Goal: Task Accomplishment & Management: Complete application form

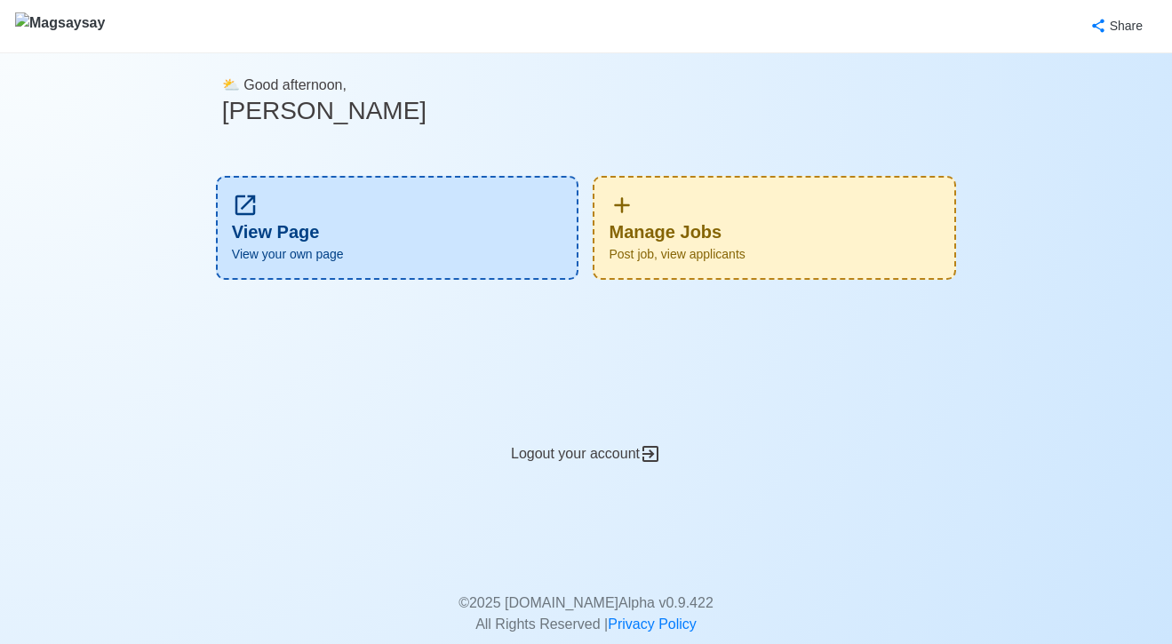
click at [736, 228] on div "Manage Jobs Post job, view applicants" at bounding box center [774, 228] width 363 height 104
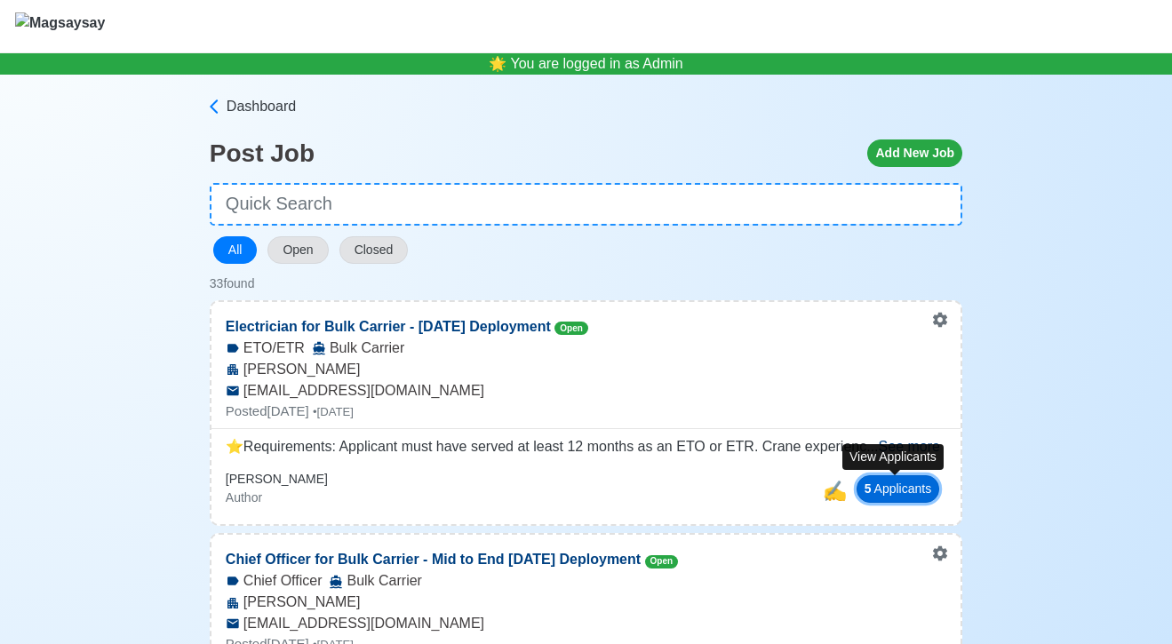
click at [880, 482] on button "5 Applicant s" at bounding box center [899, 489] width 84 height 28
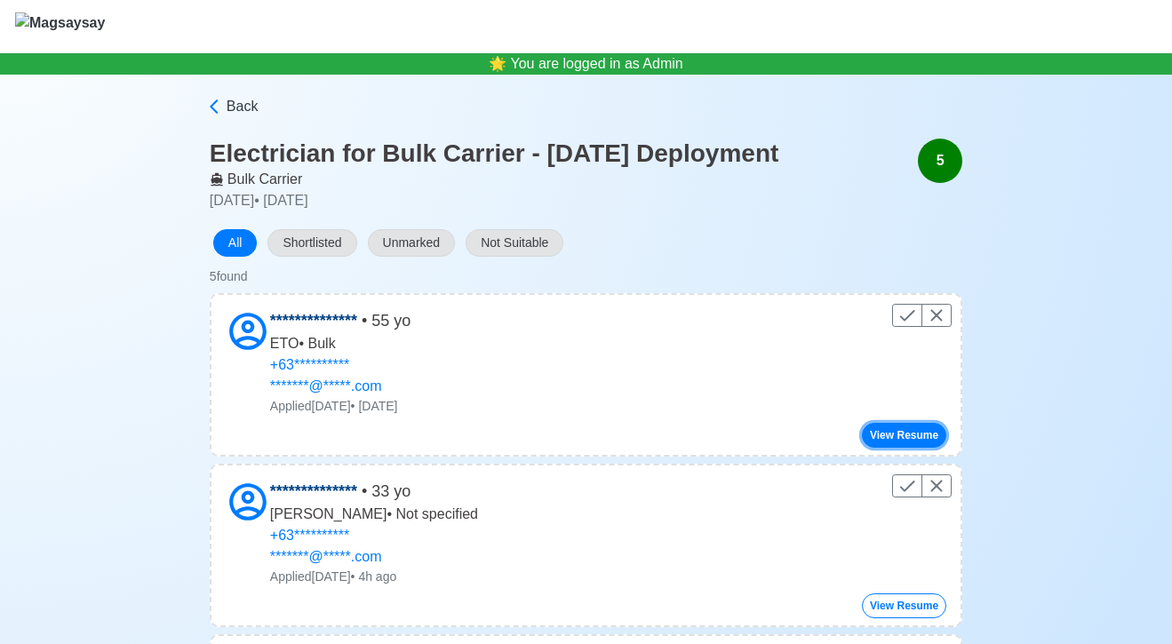
click at [934, 428] on button "View Resume" at bounding box center [904, 435] width 84 height 25
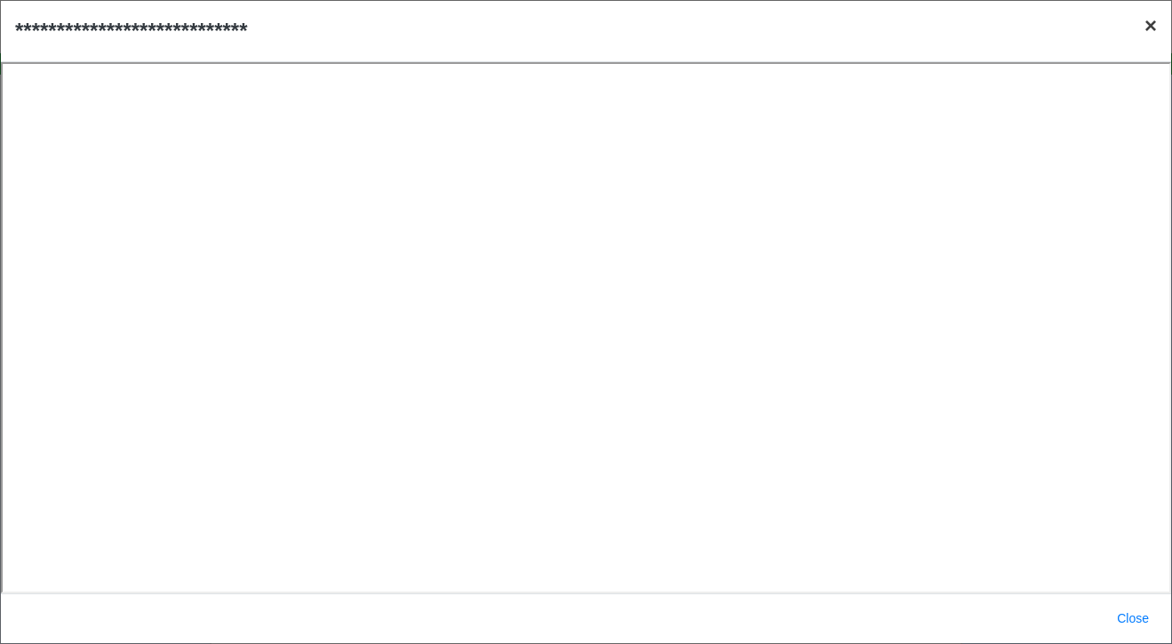
click at [1153, 28] on span "×" at bounding box center [1151, 25] width 12 height 24
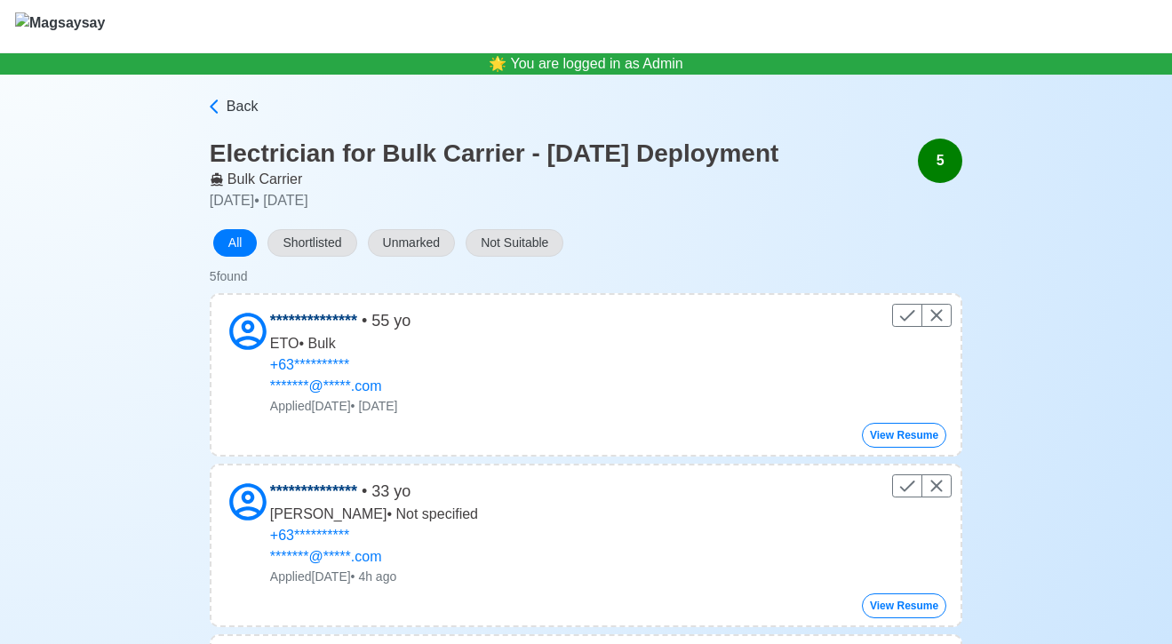
click at [229, 117] on div "Back" at bounding box center [586, 117] width 753 height 43
click at [234, 106] on span "Back" at bounding box center [243, 106] width 32 height 21
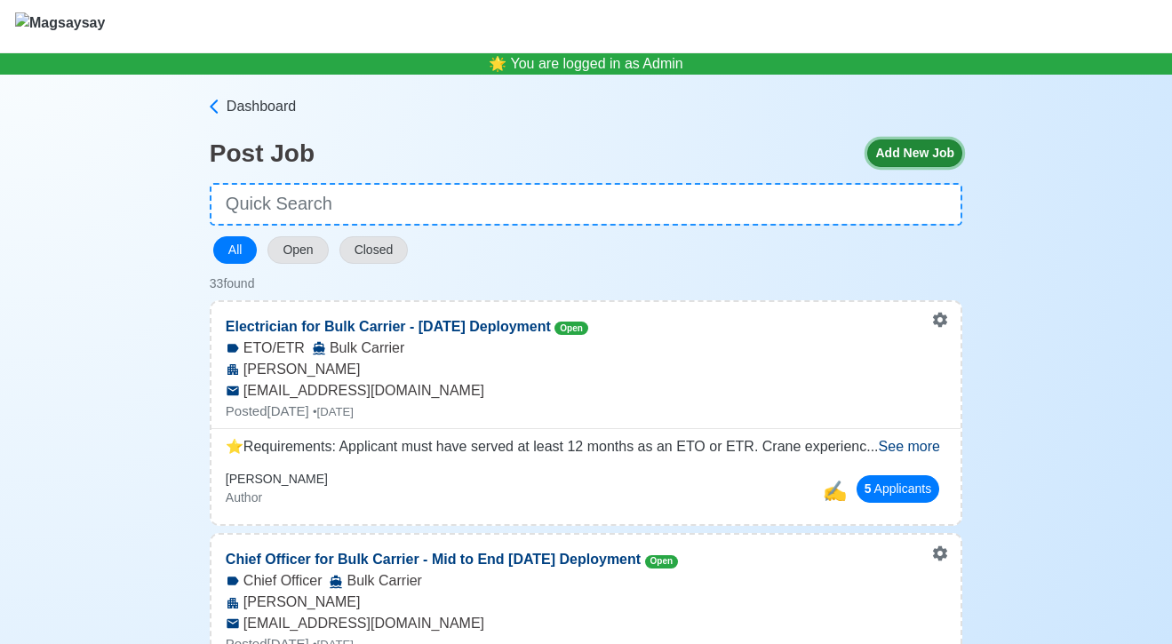
click at [889, 165] on button "Add New Job" at bounding box center [914, 154] width 95 height 28
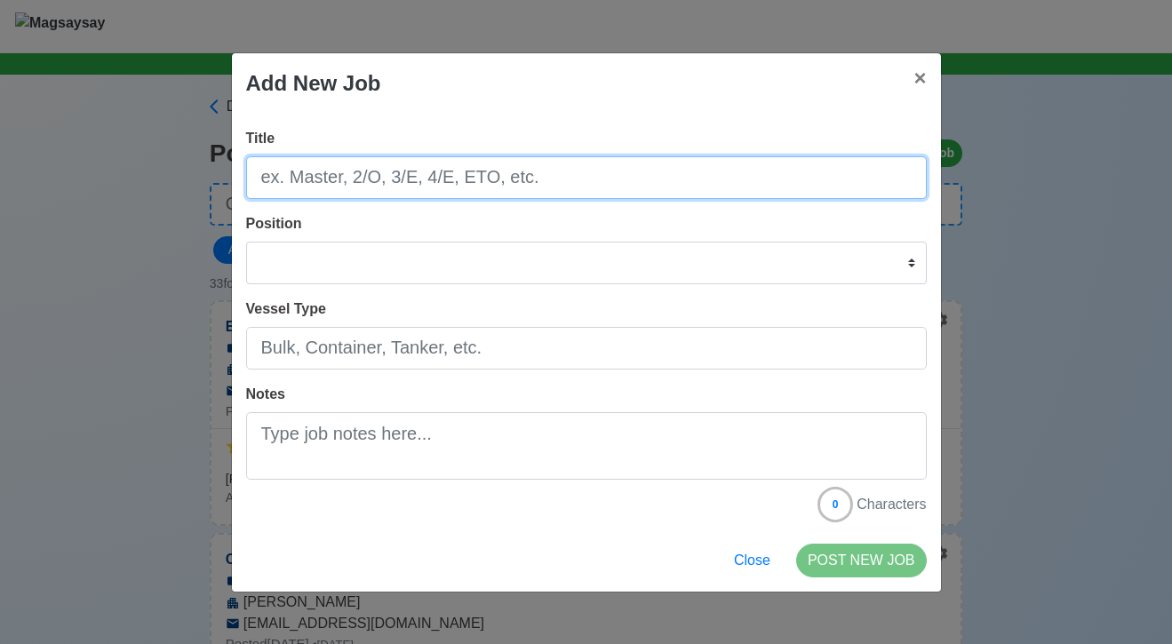
click at [546, 179] on input "Title" at bounding box center [586, 177] width 681 height 43
type input "2/E for Bulk Carrier - [DATE] Deployment"
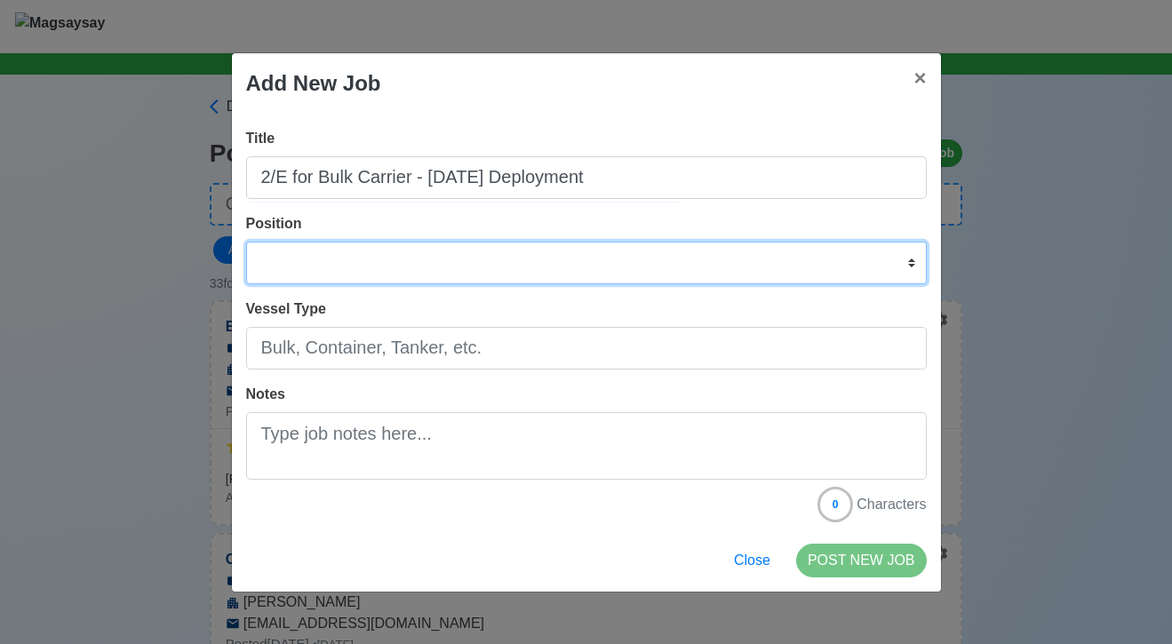
click at [494, 257] on select "Master Chief Officer 2nd Officer 3rd Officer Junior Officer Chief Engineer 2nd …" at bounding box center [586, 263] width 681 height 43
select select "2nd Engineer"
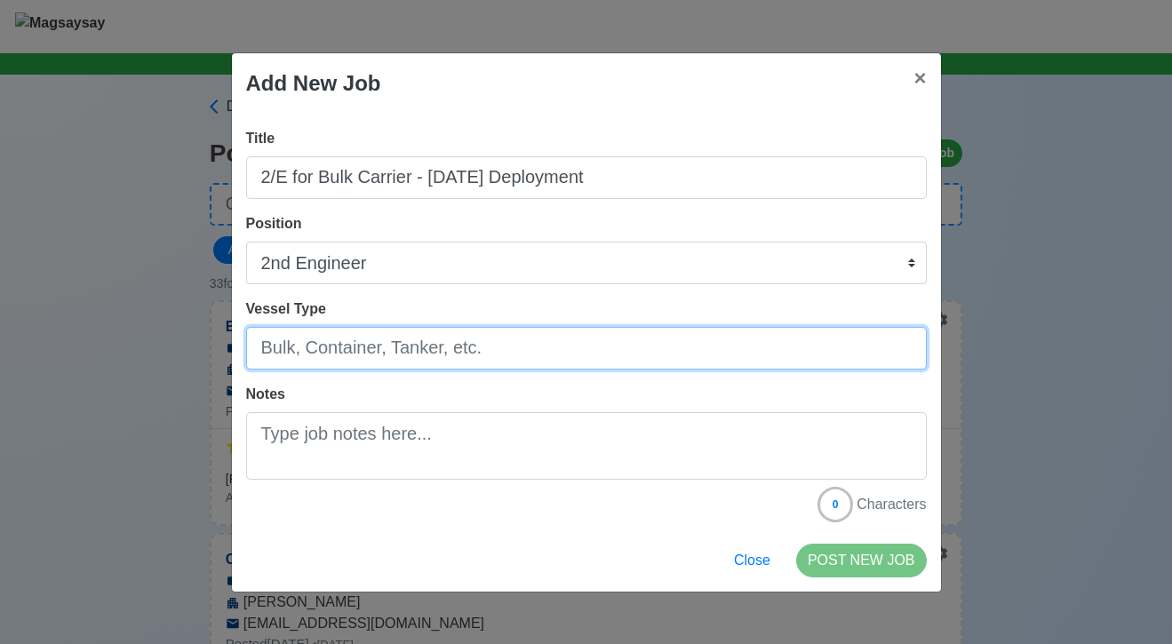
click at [415, 357] on input "Vessel Type" at bounding box center [586, 348] width 681 height 43
type input "Bulk Carrier"
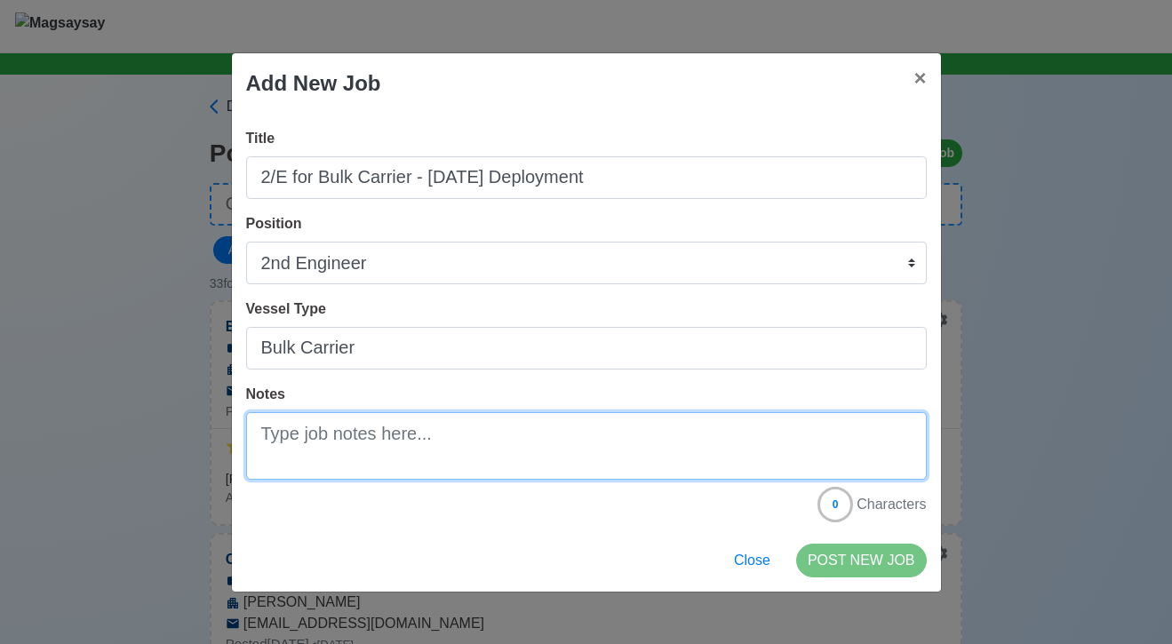
click at [400, 430] on textarea "Notes" at bounding box center [586, 446] width 681 height 68
click at [381, 440] on textarea "Notes" at bounding box center [586, 446] width 681 height 68
paste textarea "✅ Second Engineer (2/E) - 1 Vacancy Salary Range is $6,500 -7,200 and the contr…"
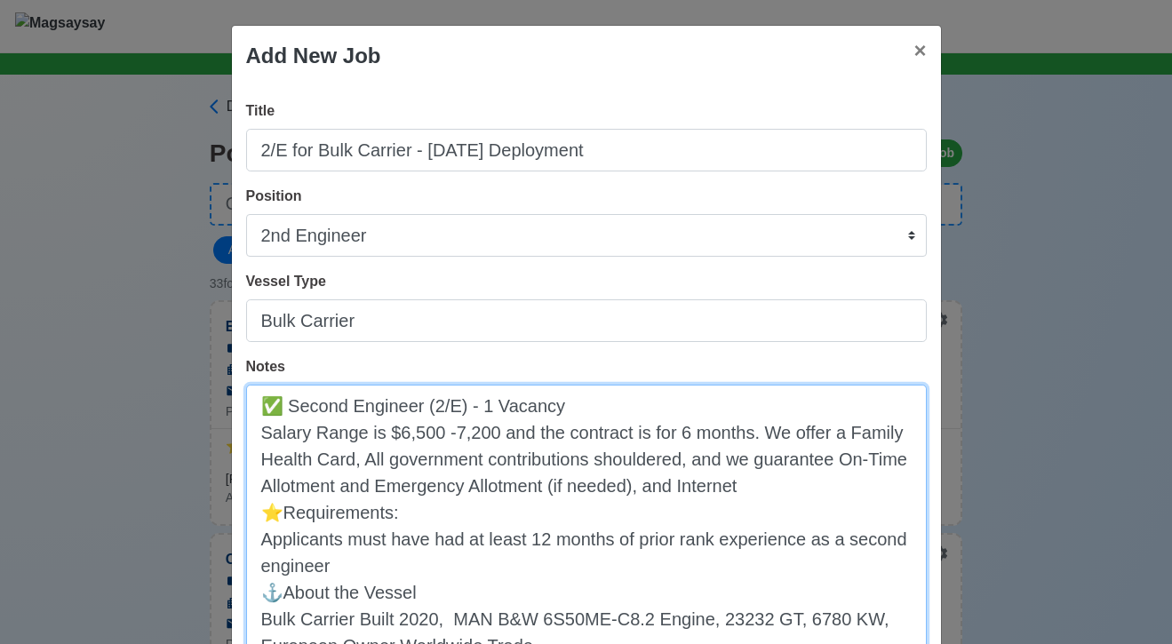
scroll to position [118, 0]
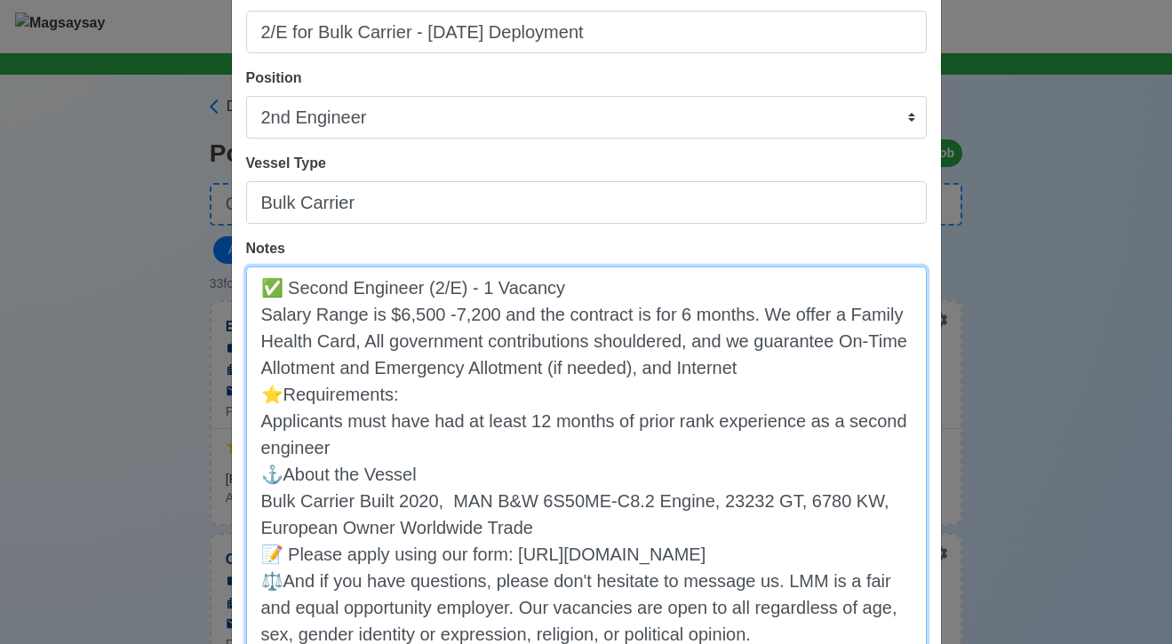
click at [259, 397] on textarea "✅ Second Engineer (2/E) - 1 Vacancy Salary Range is $6,500 -7,200 and the contr…" at bounding box center [586, 460] width 681 height 387
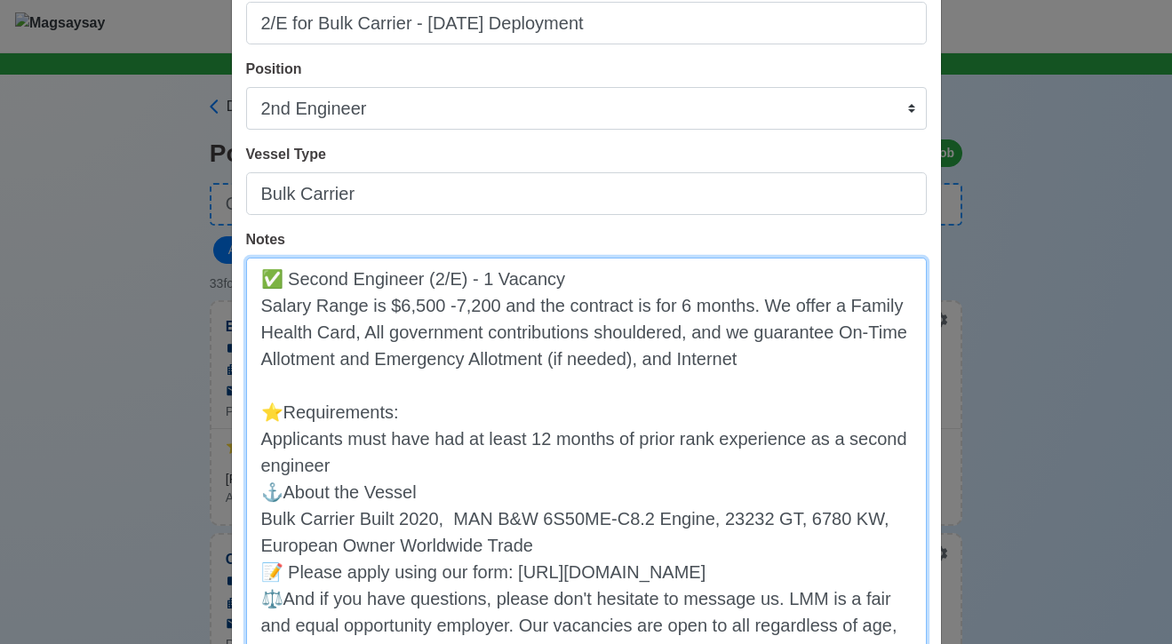
scroll to position [129, 0]
click at [276, 504] on textarea "✅ Second Engineer (2/E) - 1 Vacancy Salary Range is $6,500 -7,200 and the contr…" at bounding box center [586, 463] width 681 height 414
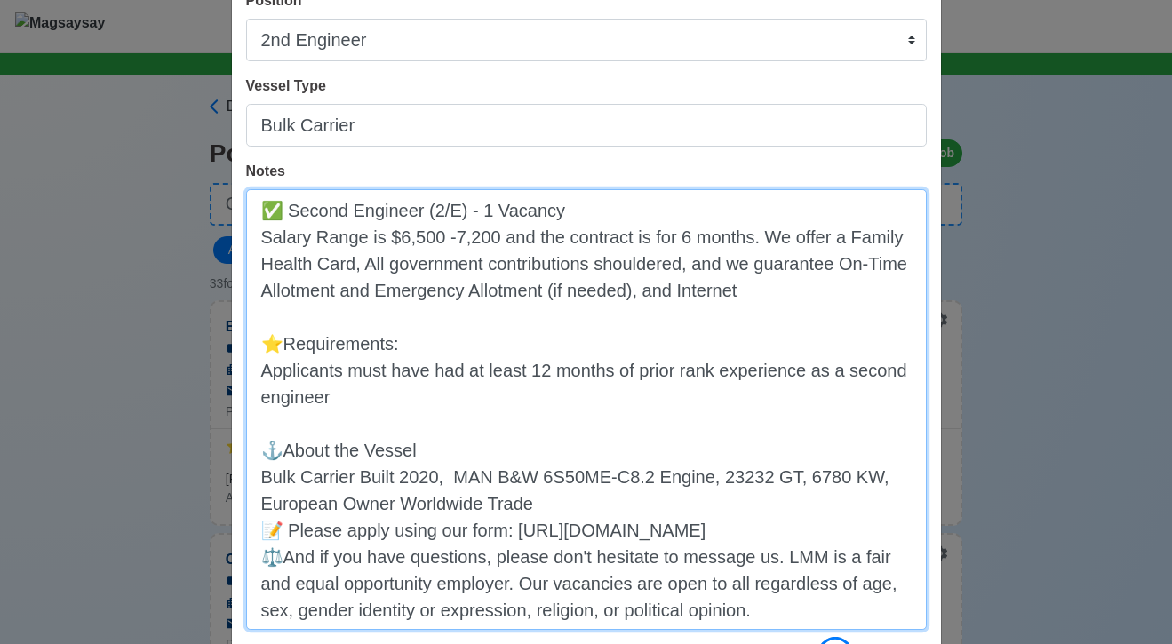
scroll to position [196, 0]
click at [283, 514] on textarea "✅ Second Engineer (2/E) - 1 Vacancy Salary Range is $6,500 -7,200 and the contr…" at bounding box center [586, 408] width 681 height 441
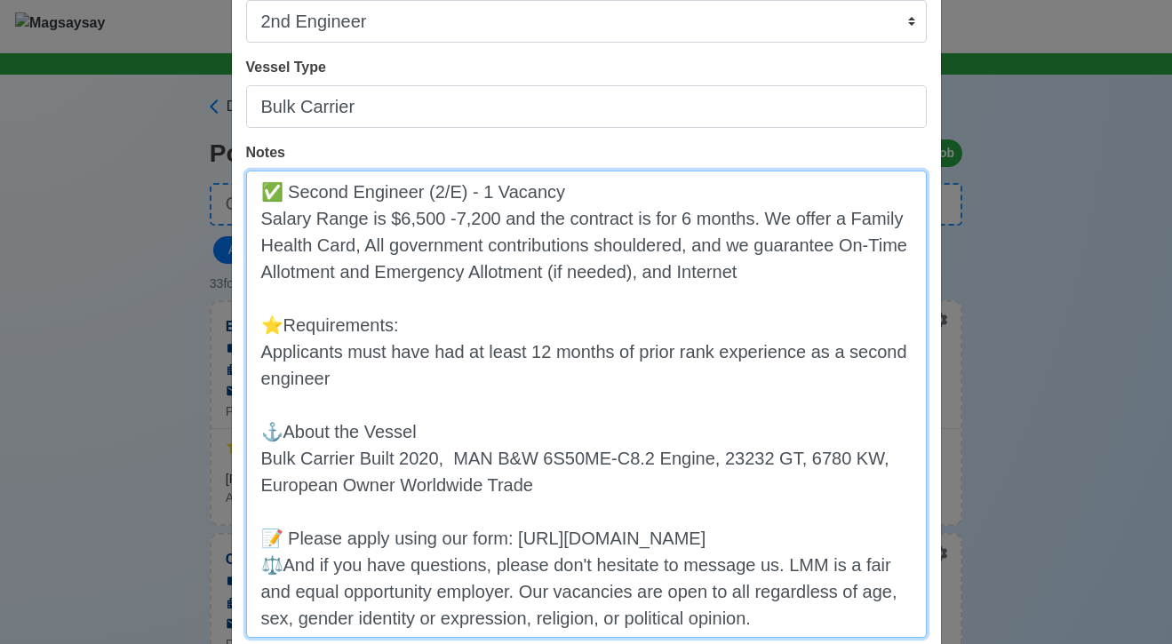
scroll to position [244, 0]
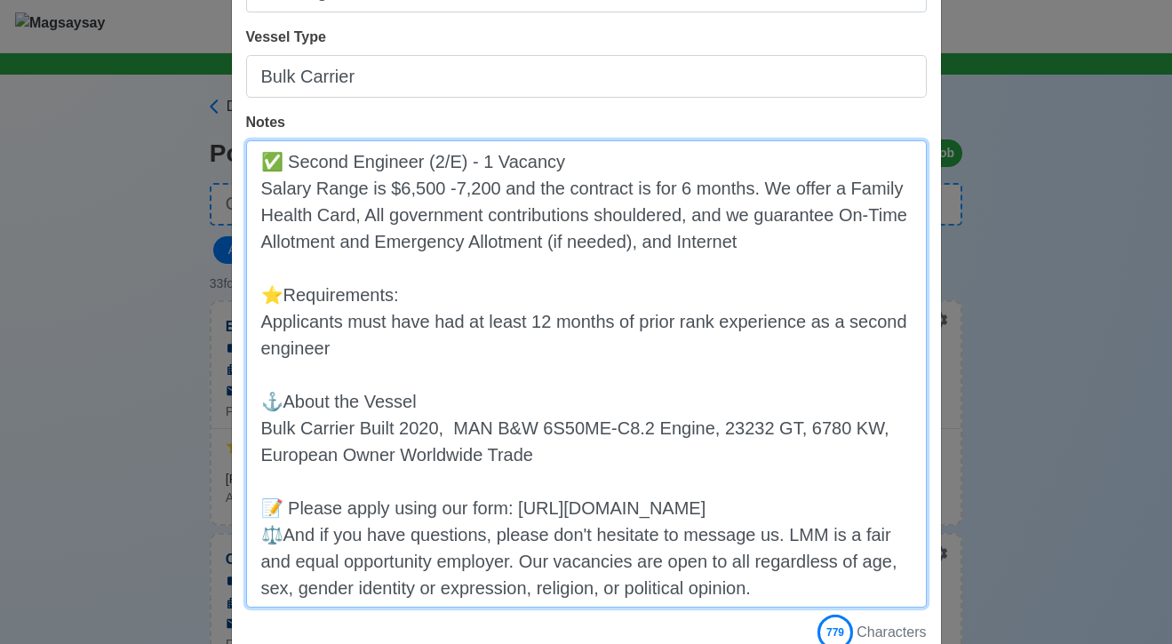
drag, startPoint x: 728, startPoint y: 511, endPoint x: 696, endPoint y: 485, distance: 41.1
click at [696, 485] on textarea "✅ Second Engineer (2/E) - 1 Vacancy Salary Range is $6,500 -7,200 and the contr…" at bounding box center [586, 373] width 681 height 467
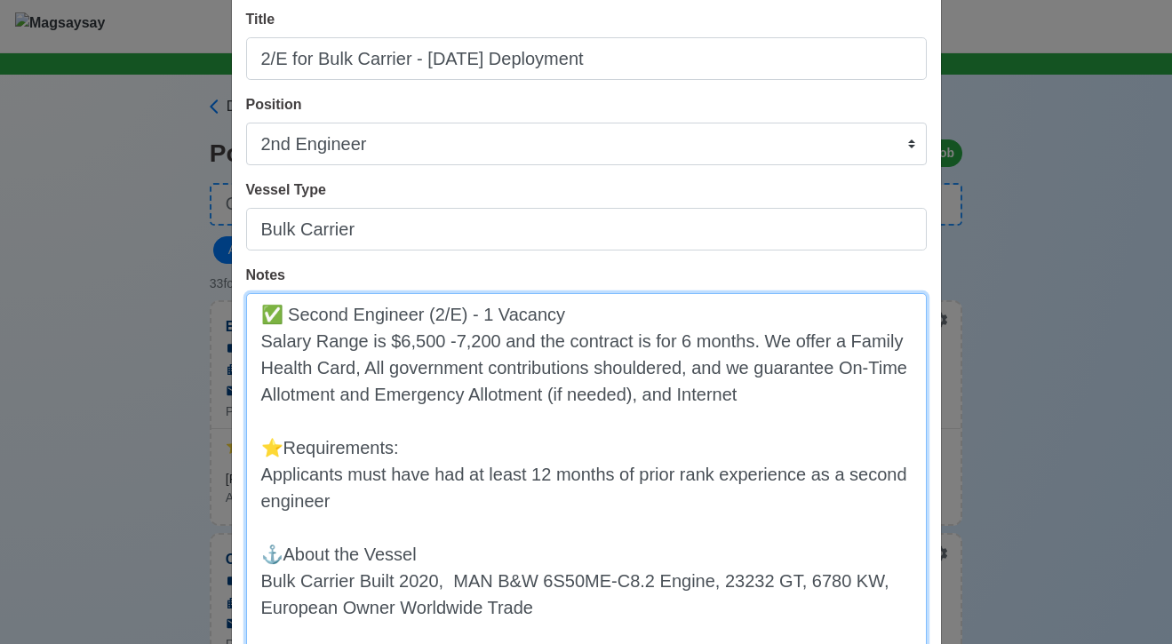
scroll to position [319, 0]
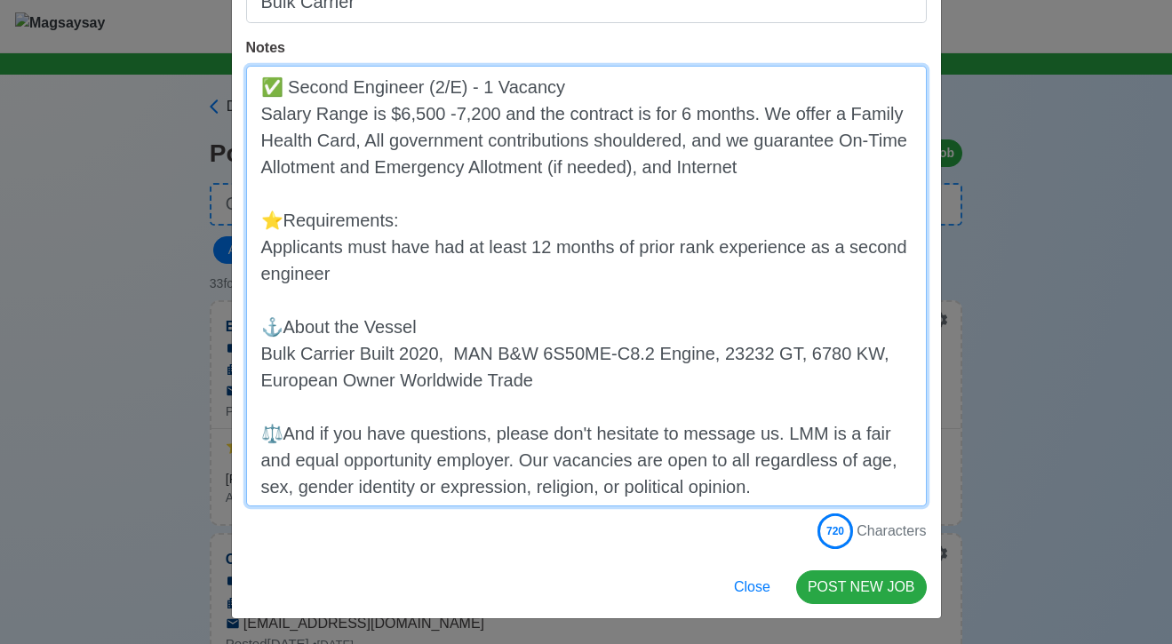
click at [766, 431] on textarea "✅ Second Engineer (2/E) - 1 Vacancy Salary Range is $6,500 -7,200 and the contr…" at bounding box center [586, 286] width 681 height 441
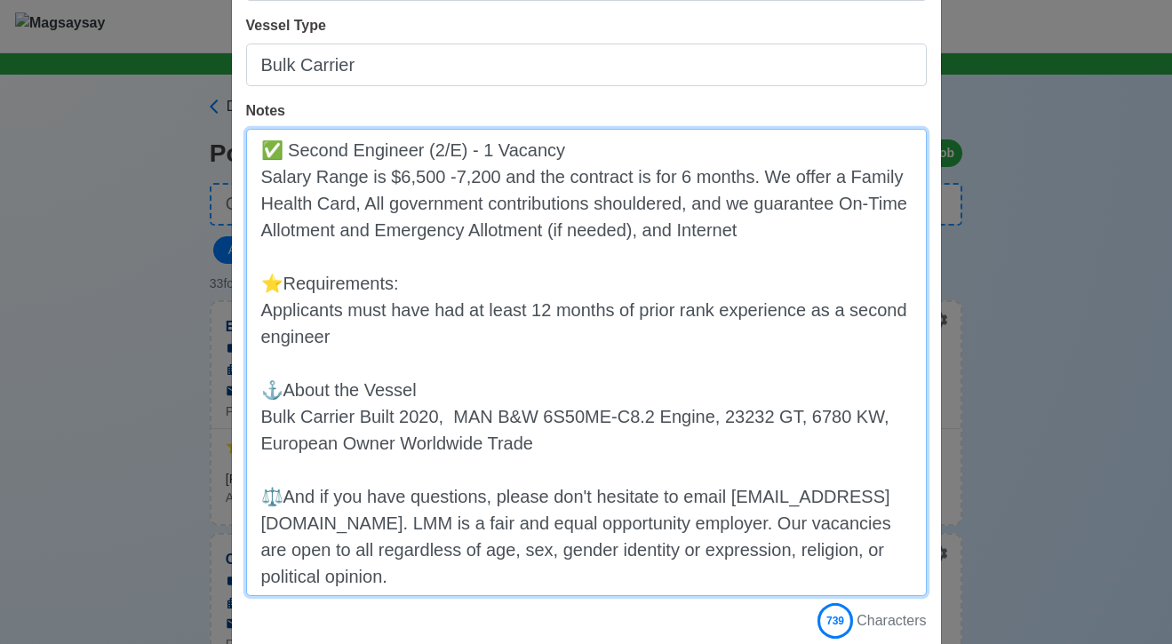
scroll to position [263, 0]
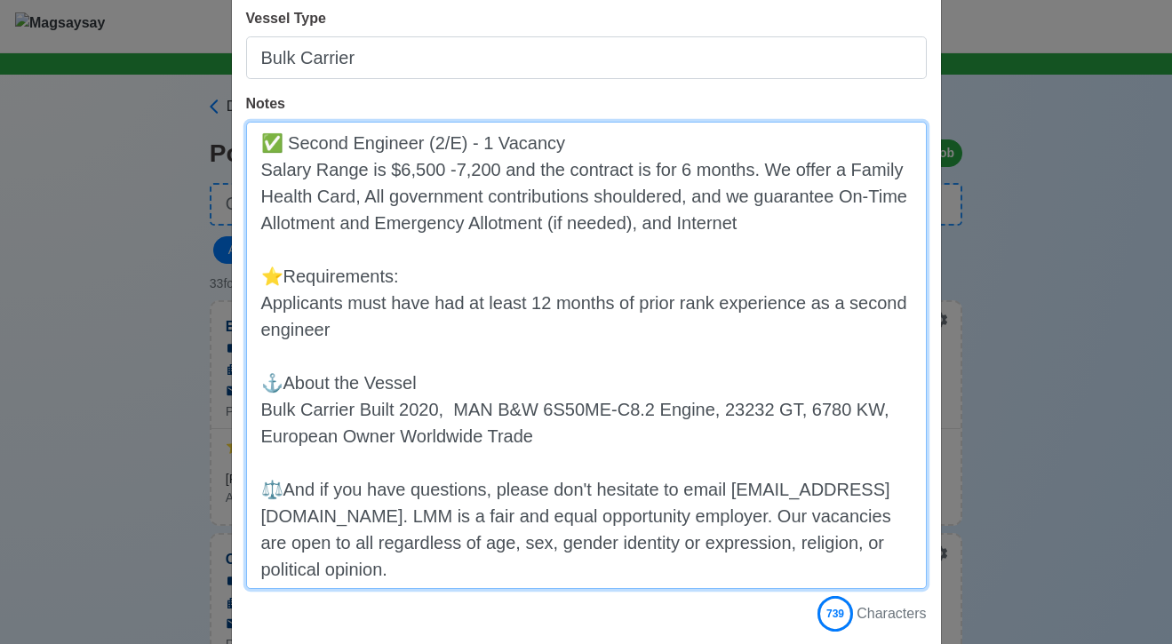
click at [571, 516] on textarea "✅ Second Engineer (2/E) - 1 Vacancy Salary Range is $6,500 -7,200 and the contr…" at bounding box center [586, 355] width 681 height 467
click at [554, 555] on textarea "✅ Second Engineer (2/E) - 1 Vacancy Salary Range is $6,500 -7,200 and the contr…" at bounding box center [586, 355] width 681 height 467
click at [554, 520] on textarea "✅ Second Engineer (2/E) - 1 Vacancy Salary Range is $6,500 -7,200 and the contr…" at bounding box center [586, 355] width 681 height 467
click at [553, 561] on textarea "✅ Second Engineer (2/E) - 1 Vacancy Salary Range is $6,500 -7,200 and the contr…" at bounding box center [586, 355] width 681 height 467
click at [465, 520] on textarea "✅ Second Engineer (2/E) - 1 Vacancy Salary Range is $6,500 -7,200 and the contr…" at bounding box center [586, 355] width 681 height 467
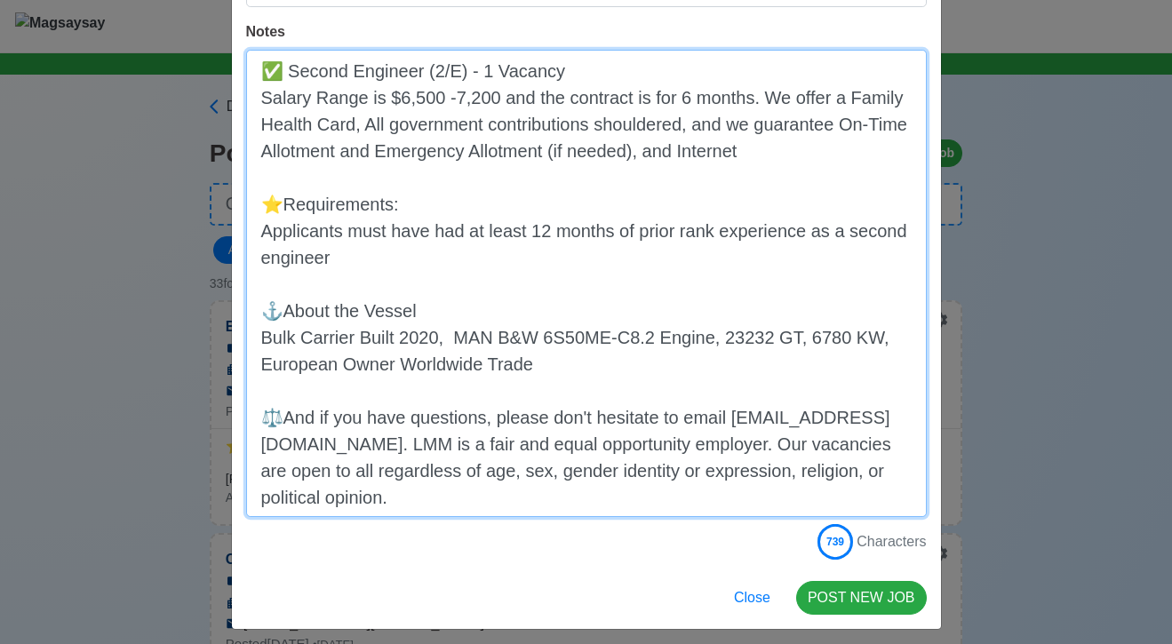
scroll to position [336, 0]
click at [280, 418] on textarea "✅ Second Engineer (2/E) - 1 Vacancy Salary Range is $6,500 -7,200 and the contr…" at bounding box center [586, 282] width 681 height 467
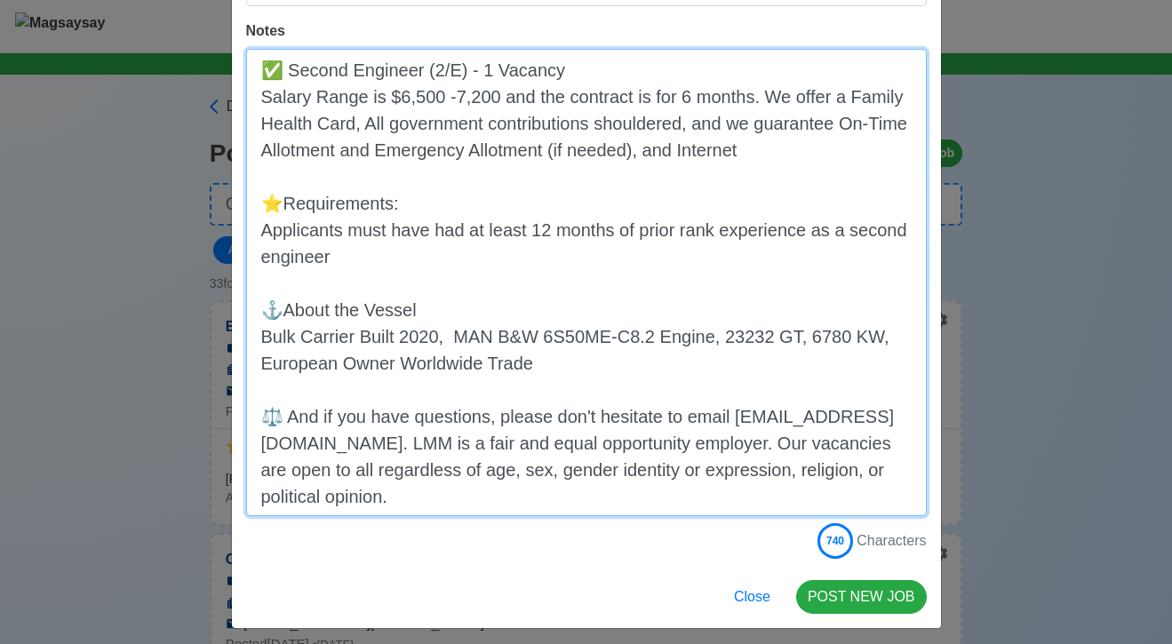
scroll to position [118, 0]
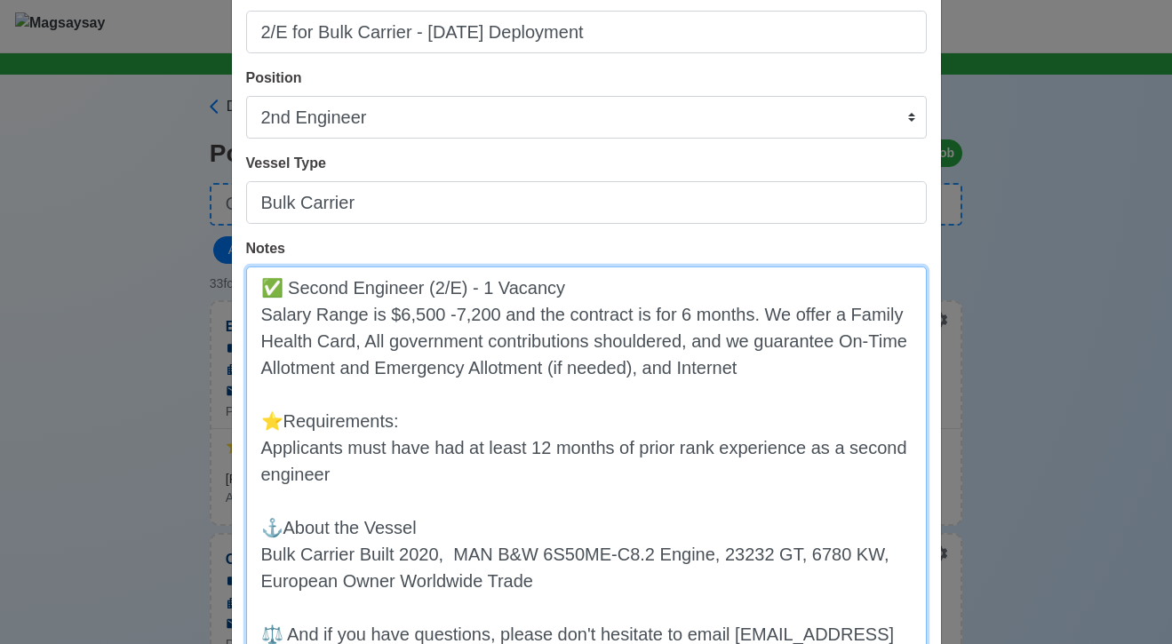
click at [280, 531] on textarea "✅ Second Engineer (2/E) - 1 Vacancy Salary Range is $6,500 -7,200 and the contr…" at bounding box center [586, 500] width 681 height 467
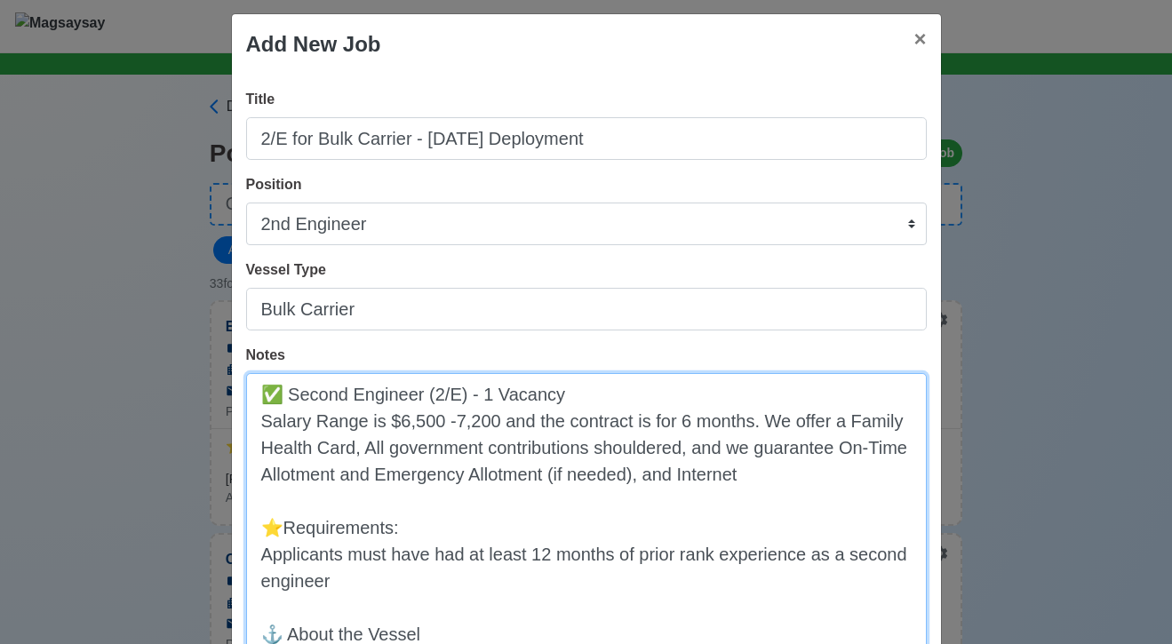
drag, startPoint x: 694, startPoint y: 530, endPoint x: 367, endPoint y: 506, distance: 327.8
click at [367, 506] on textarea "✅ Second Engineer (2/E) - 1 Vacancy Salary Range is $6,500 -7,200 and the contr…" at bounding box center [586, 606] width 681 height 467
click at [283, 531] on textarea "✅ Second Engineer (2/E) - 1 Vacancy Salary Range is $6,500 -7,200 and the contr…" at bounding box center [586, 606] width 681 height 467
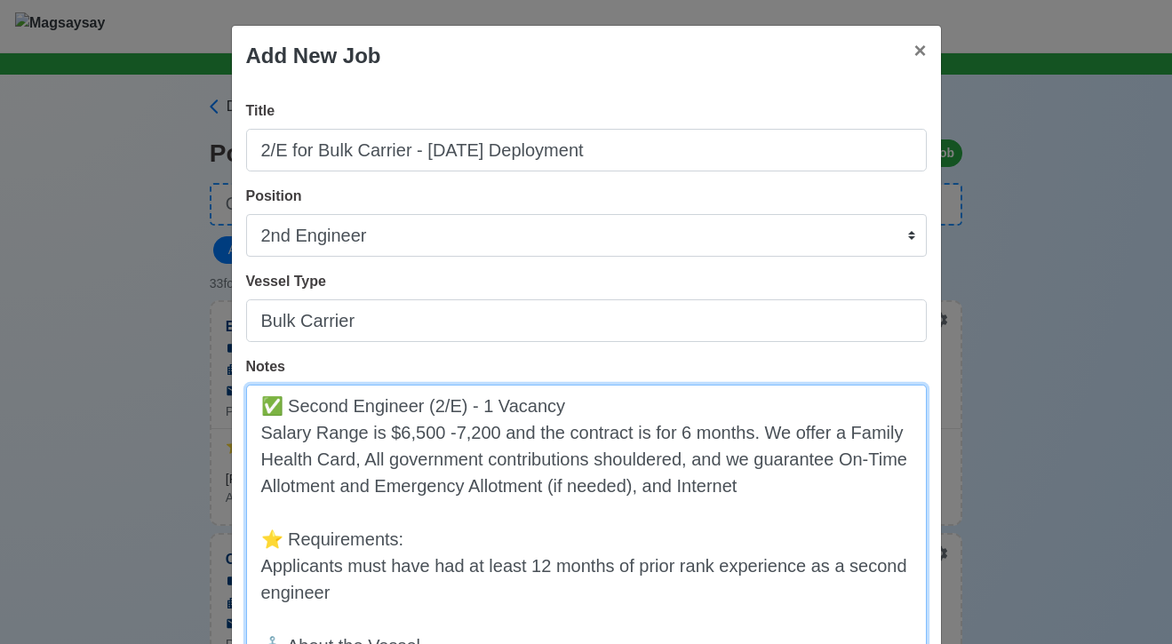
click at [672, 536] on textarea "✅ Second Engineer (2/E) - 1 Vacancy Salary Range is $6,500 -7,200 and the contr…" at bounding box center [586, 618] width 681 height 467
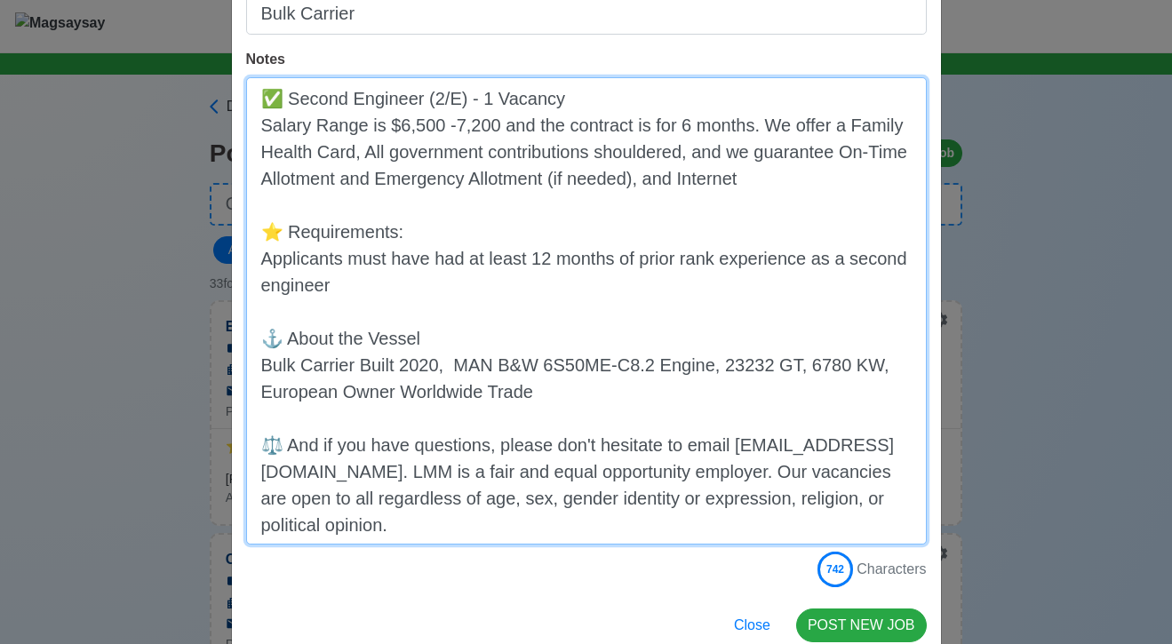
scroll to position [346, 0]
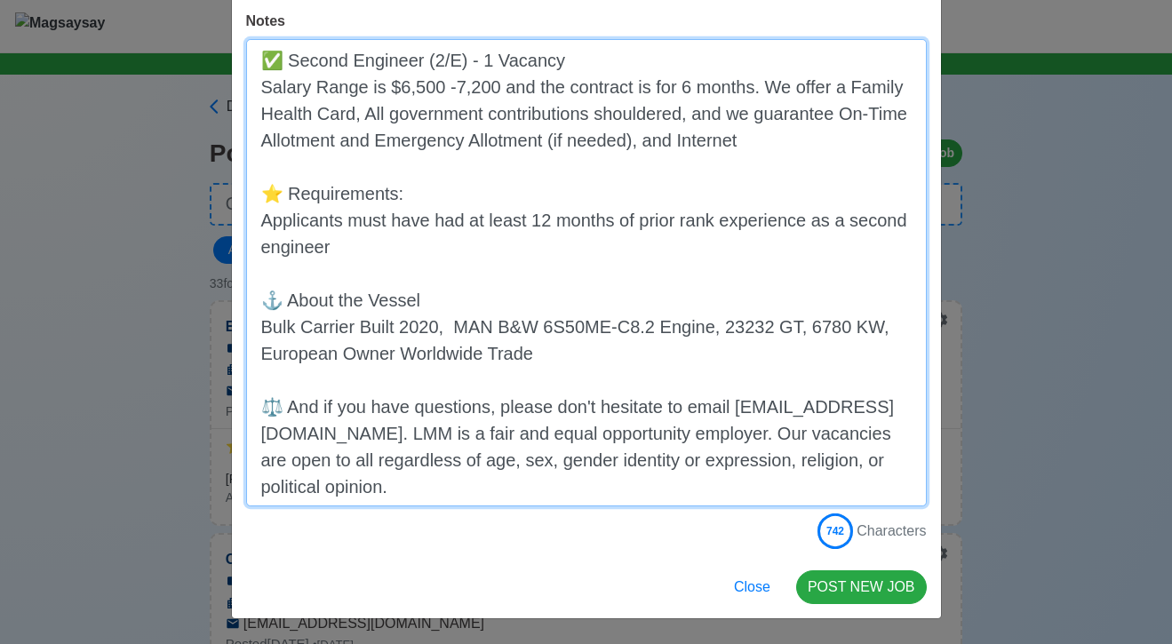
click at [560, 483] on textarea "✅ Second Engineer (2/E) - 1 Vacancy Salary Range is $6,500 -7,200 and the contr…" at bounding box center [586, 272] width 681 height 467
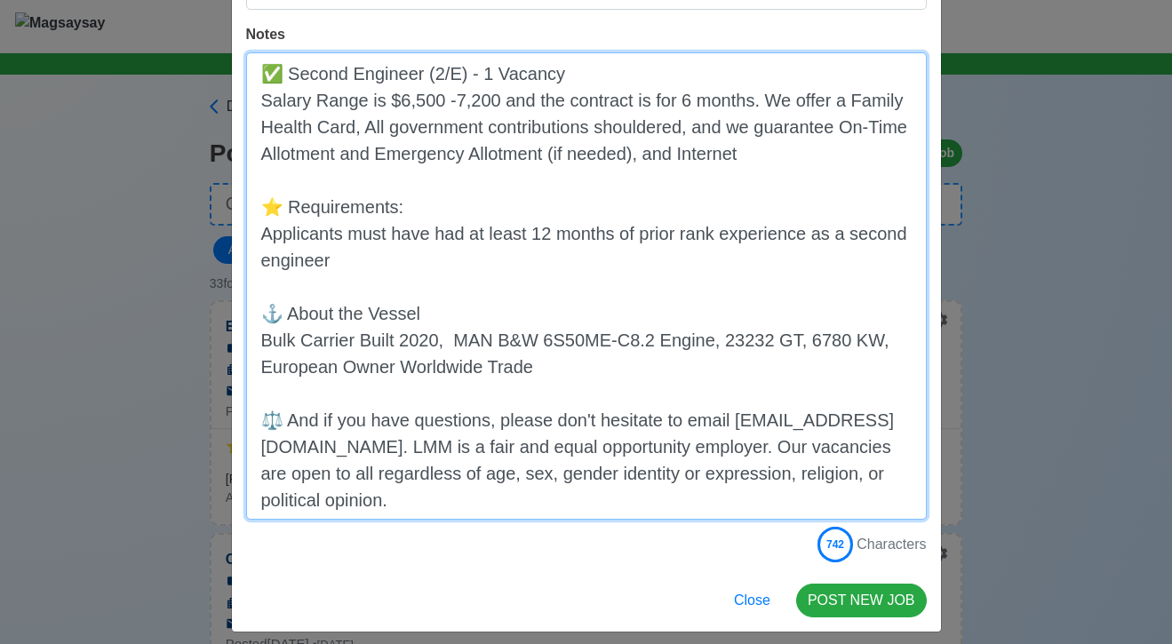
scroll to position [334, 0]
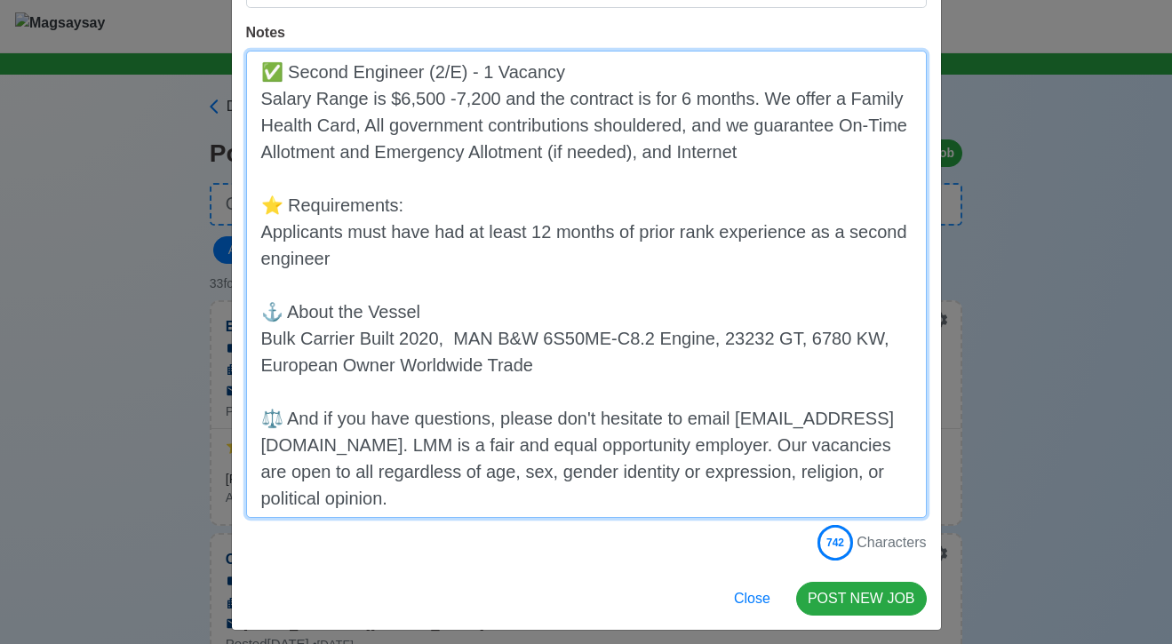
type textarea "✅ Second Engineer (2/E) - 1 Vacancy Salary Range is $6,500 -7,200 and the contr…"
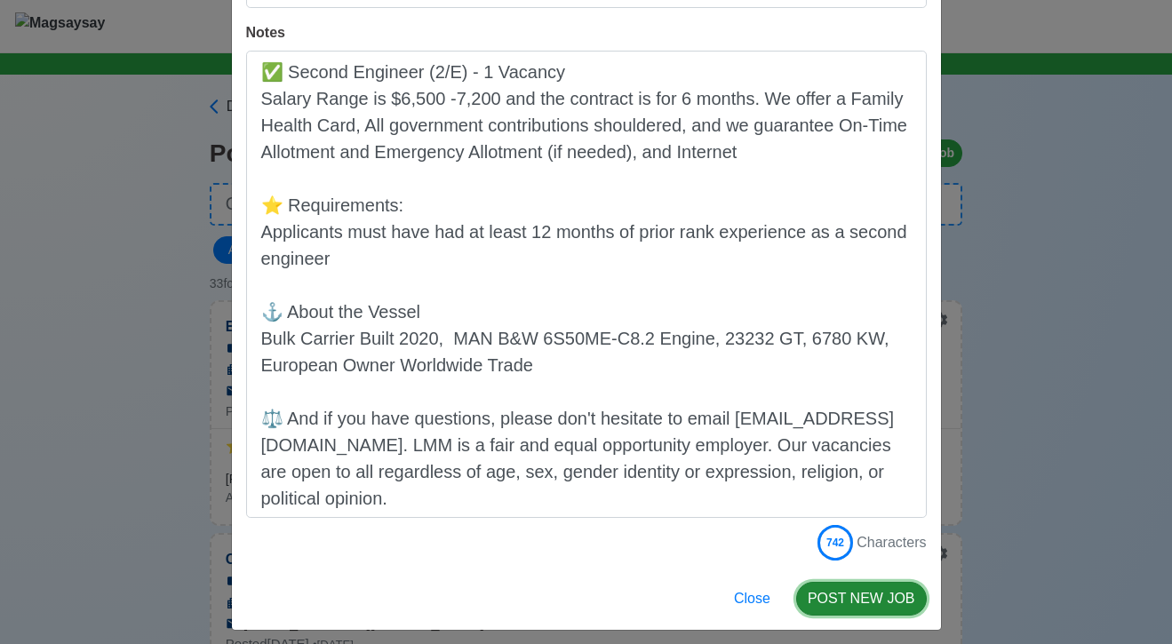
click at [871, 593] on button "POST NEW JOB" at bounding box center [861, 599] width 131 height 34
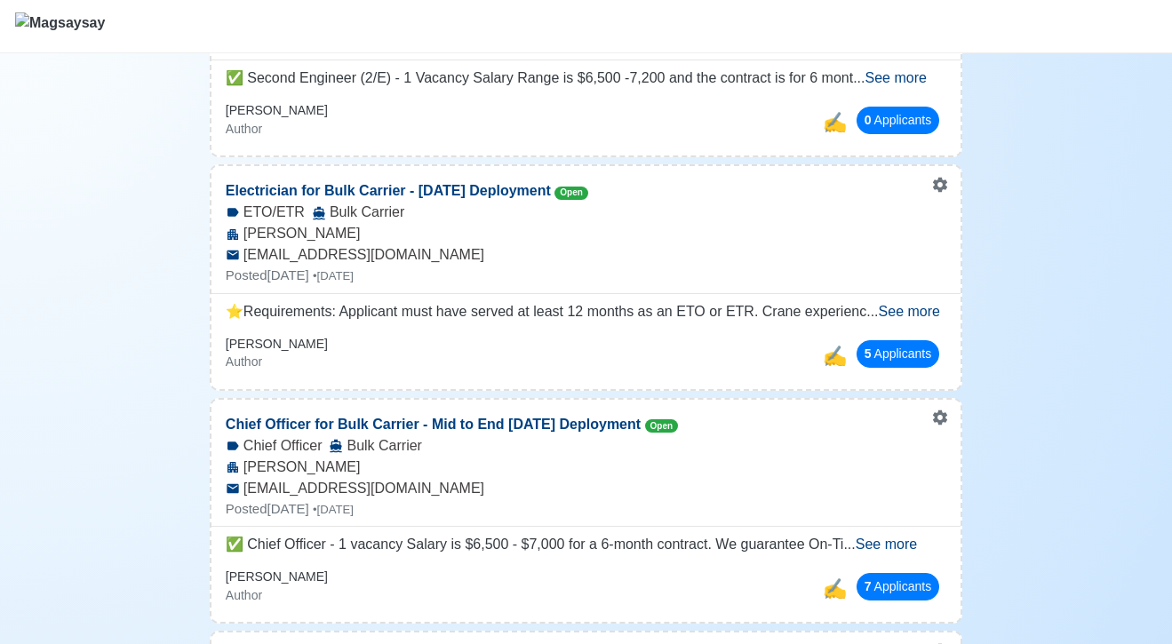
scroll to position [429, 0]
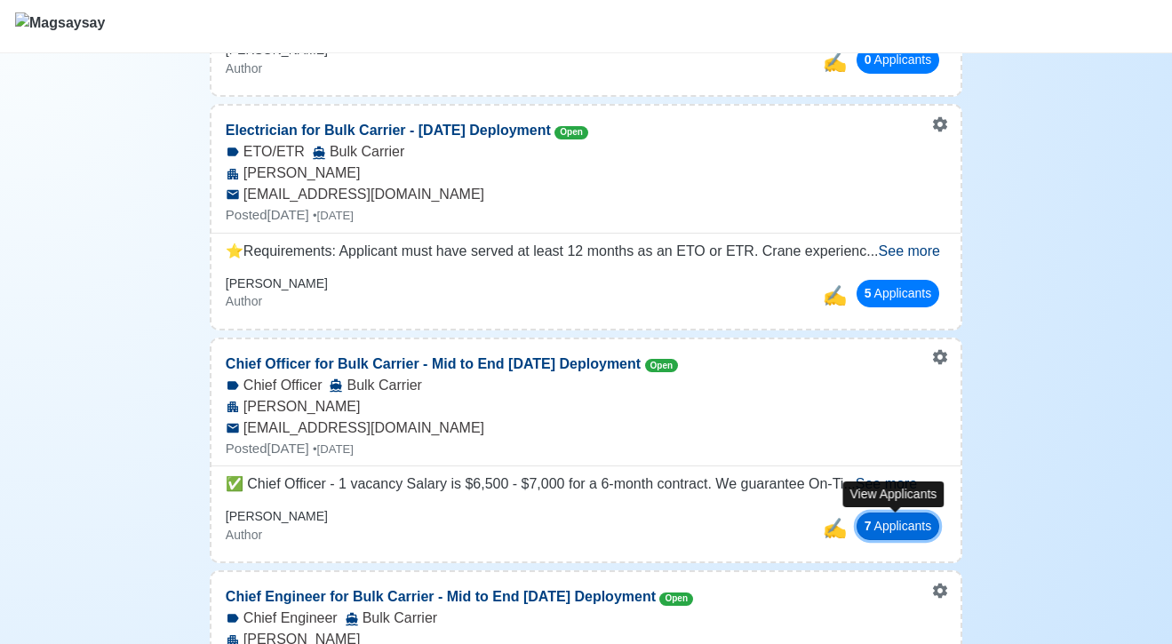
click at [912, 519] on button "7 Applicant s" at bounding box center [899, 527] width 84 height 28
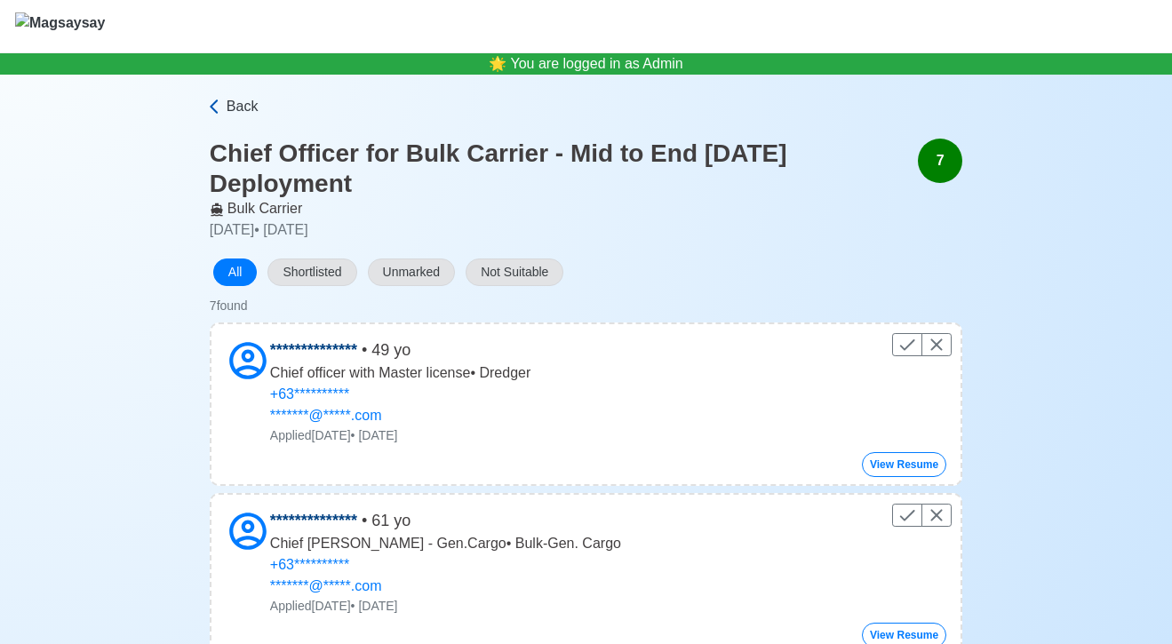
click at [216, 105] on icon at bounding box center [214, 107] width 18 height 18
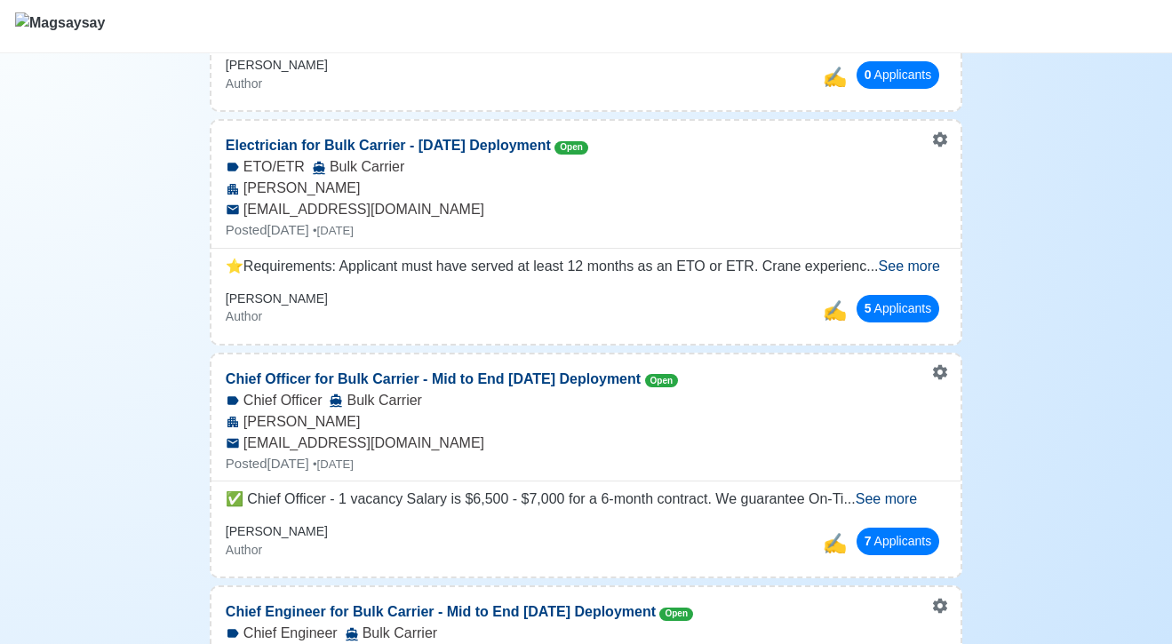
scroll to position [458, 0]
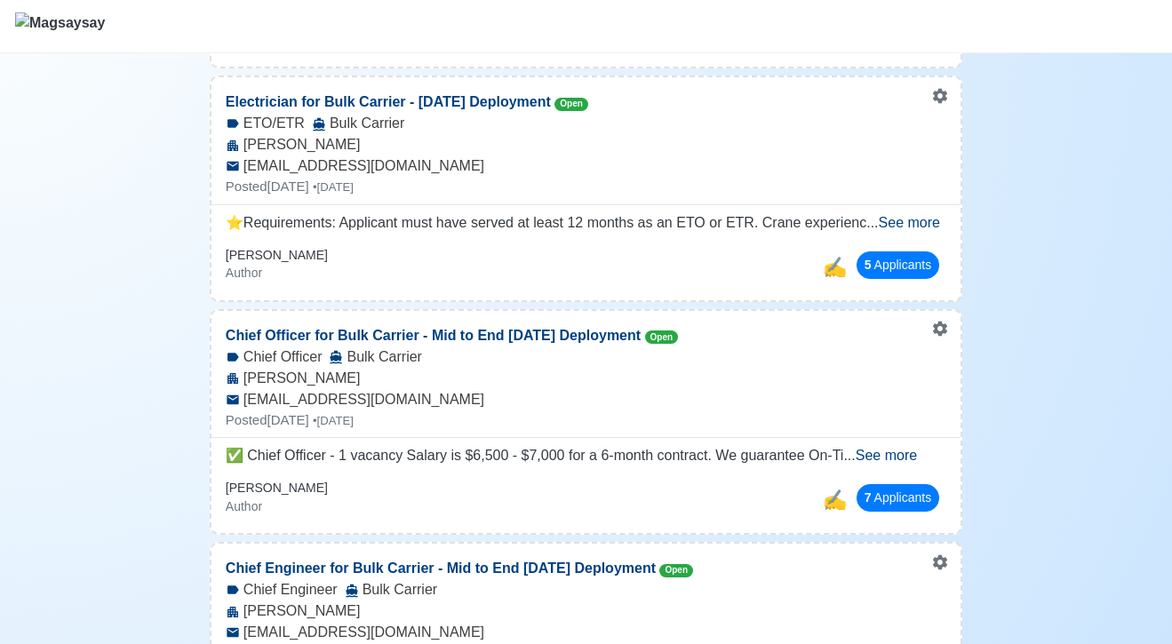
click at [880, 451] on span "See more" at bounding box center [886, 455] width 61 height 15
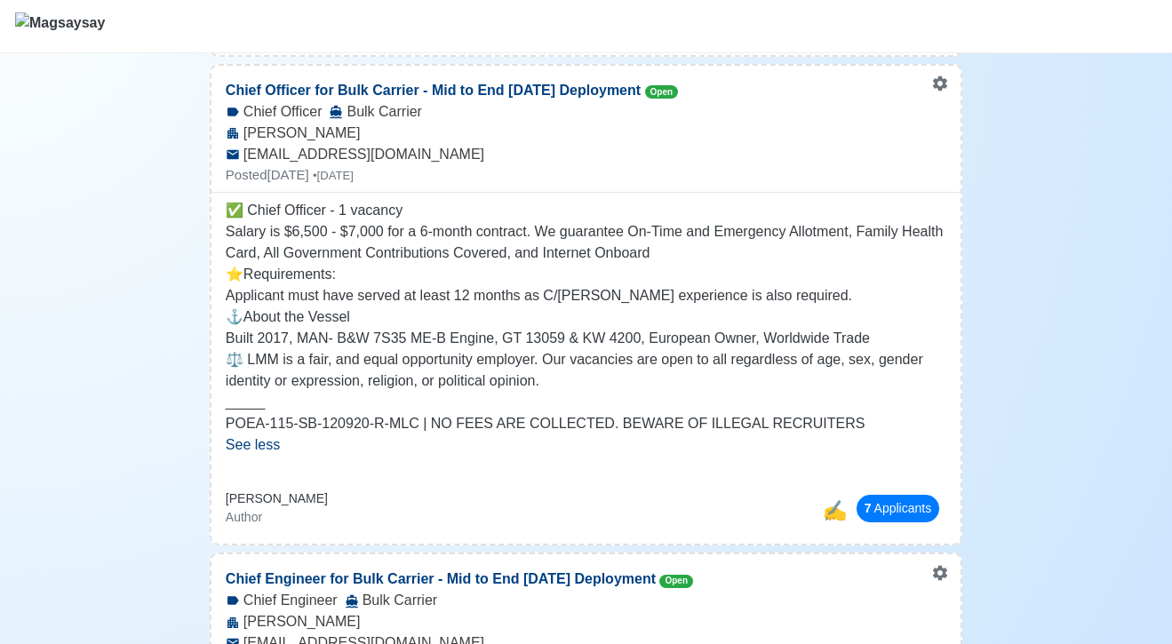
scroll to position [701, 0]
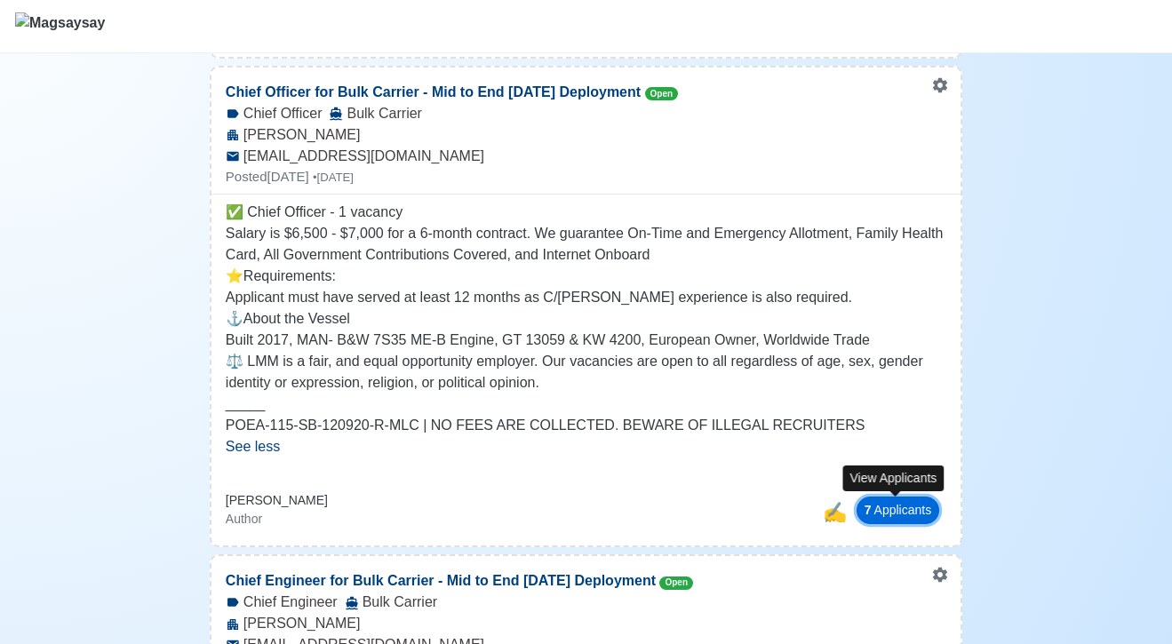
click at [916, 497] on button "7 Applicant s" at bounding box center [899, 511] width 84 height 28
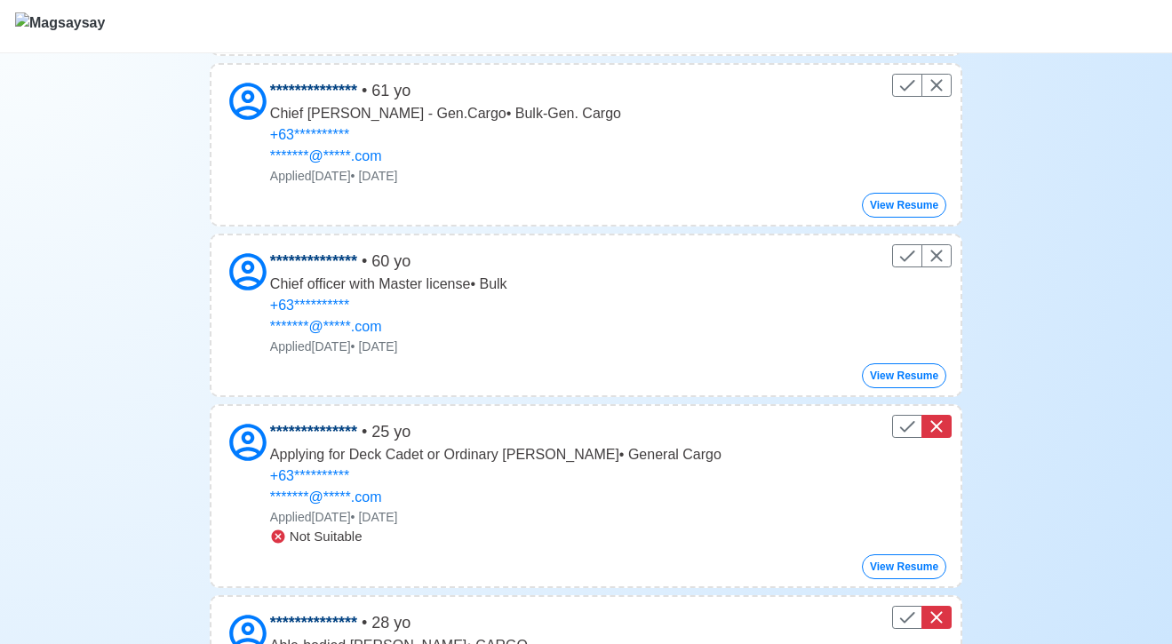
scroll to position [247, 0]
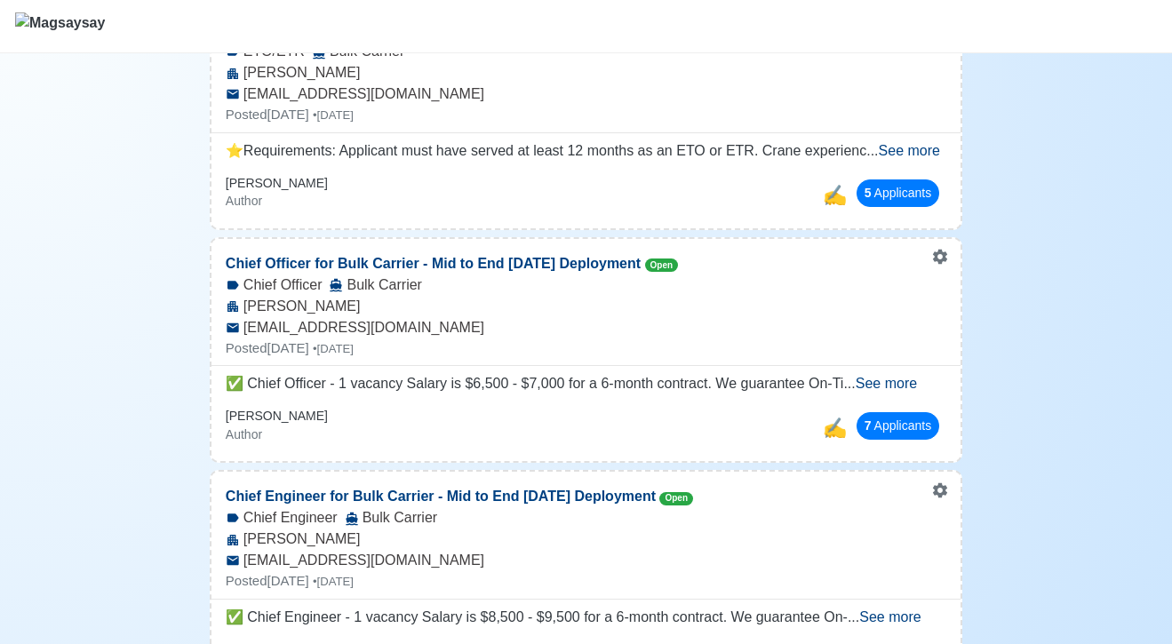
scroll to position [514, 0]
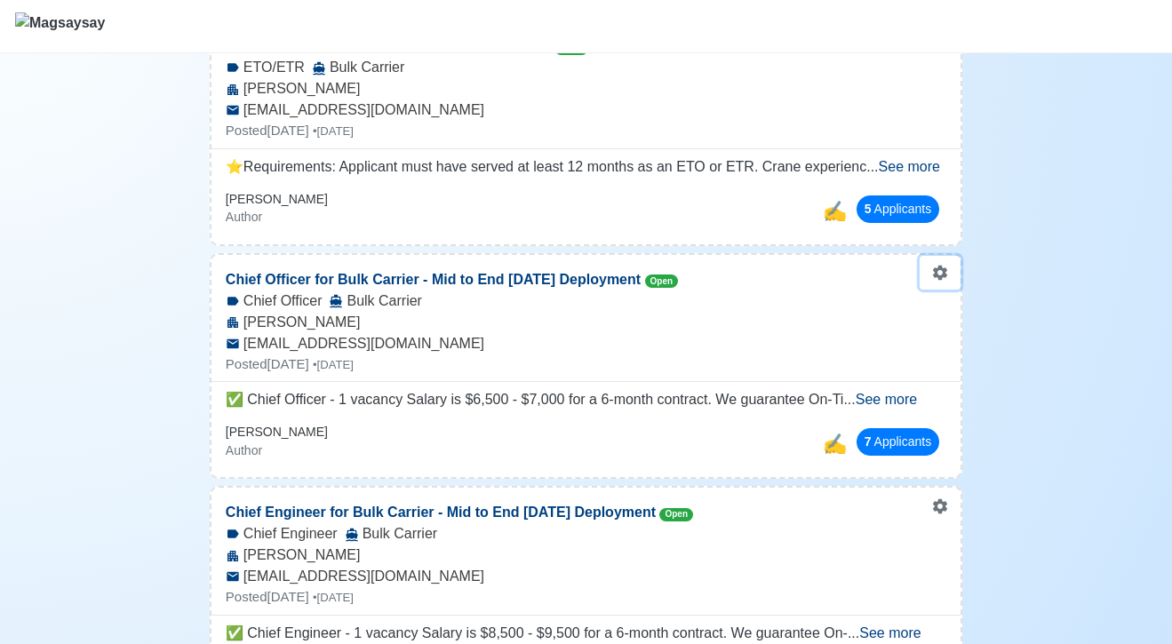
click at [932, 317] on link "Close" at bounding box center [991, 313] width 140 height 28
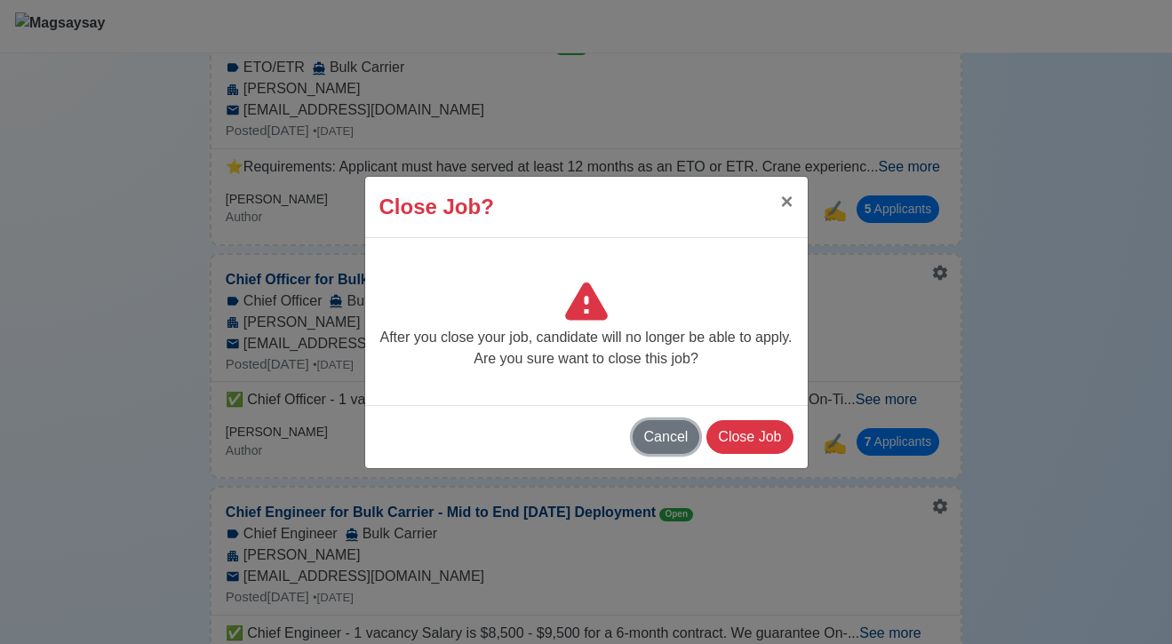
click at [666, 441] on button "Cancel" at bounding box center [667, 437] width 68 height 34
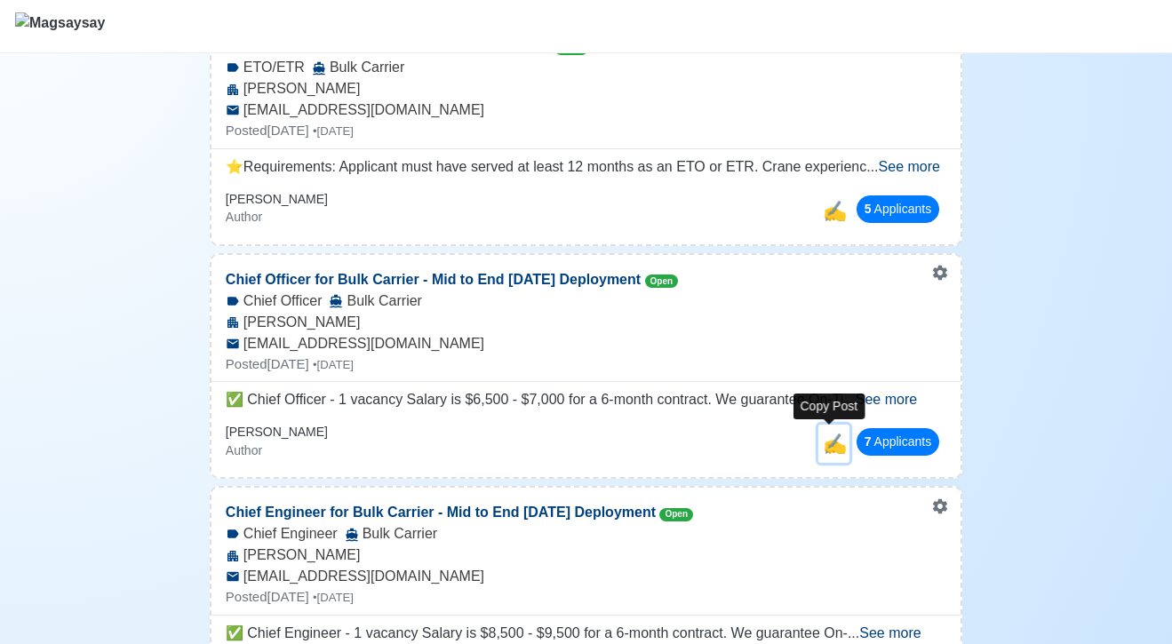
click at [823, 448] on span "✍️" at bounding box center [835, 444] width 24 height 22
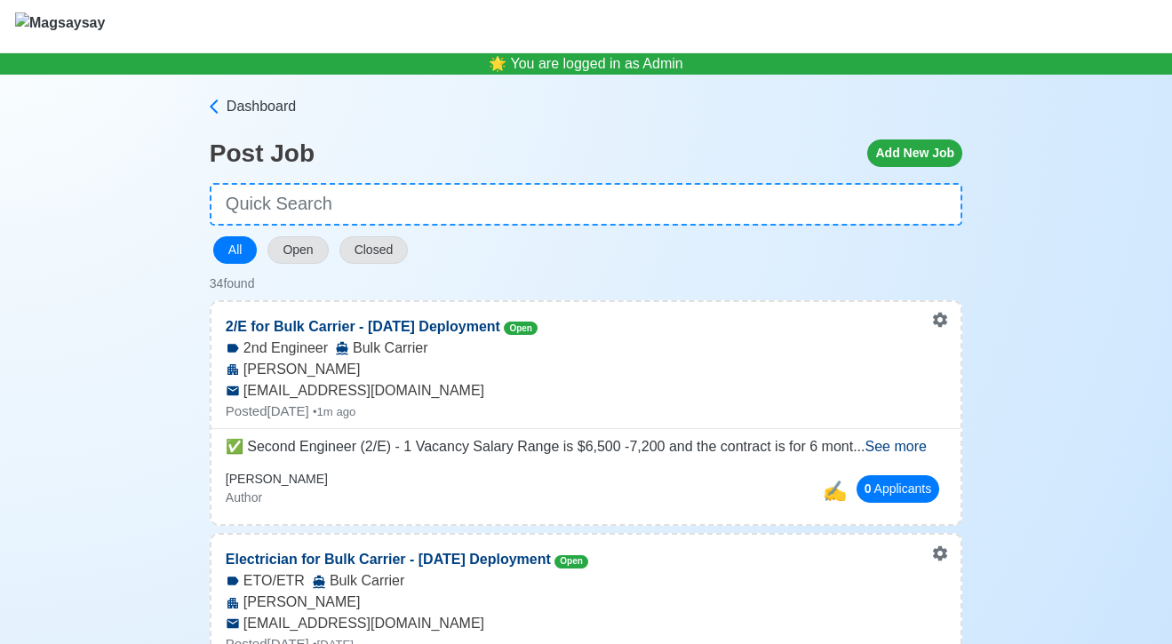
select select "Chief Officer"
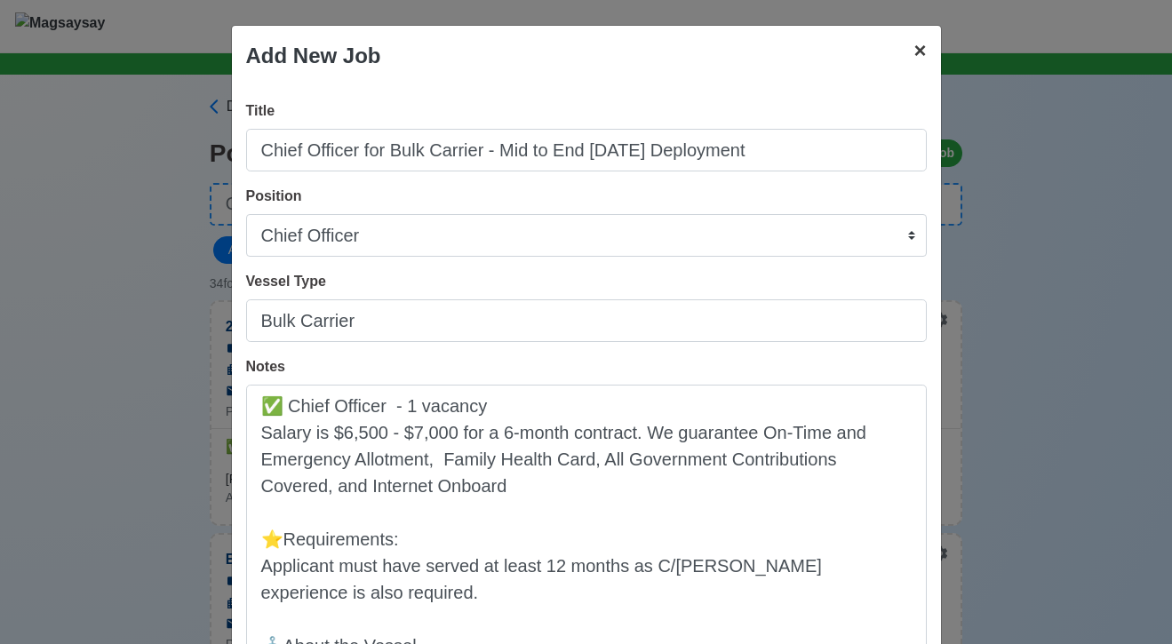
click at [925, 54] on span "×" at bounding box center [919, 50] width 12 height 24
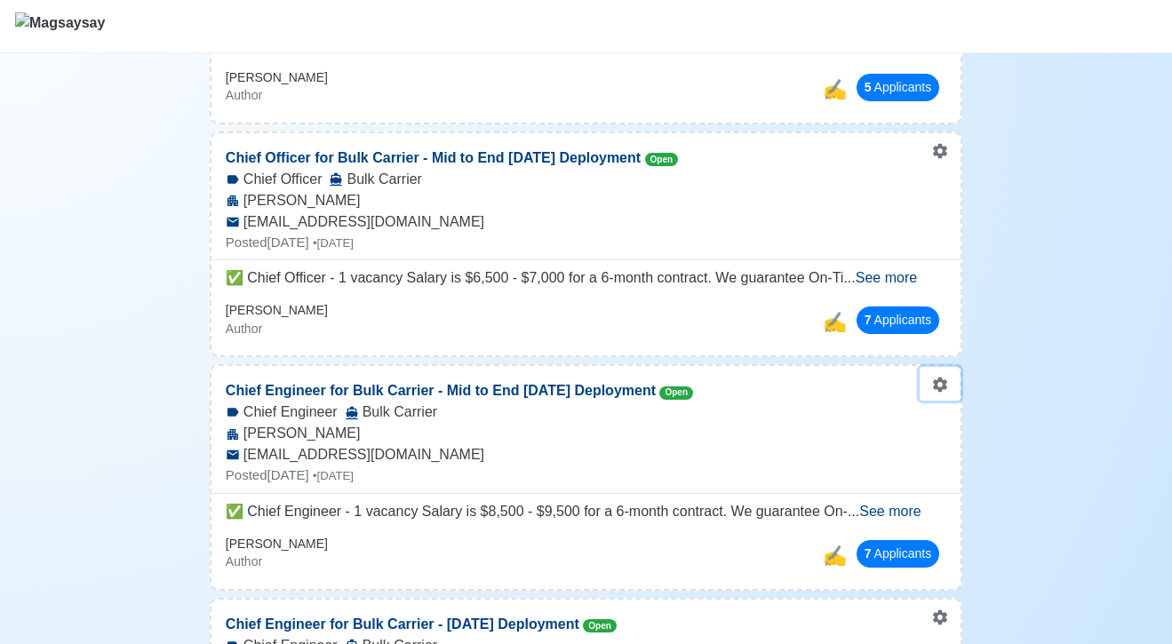
click at [933, 425] on link "Close" at bounding box center [991, 425] width 140 height 28
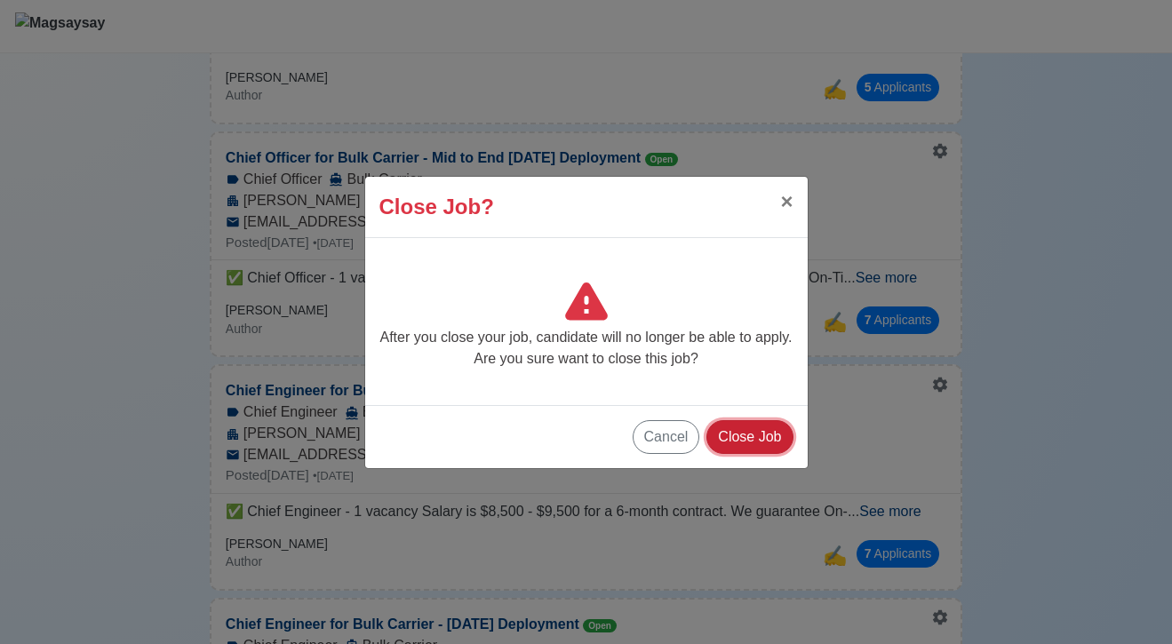
click at [750, 436] on button "Close Job" at bounding box center [749, 437] width 86 height 34
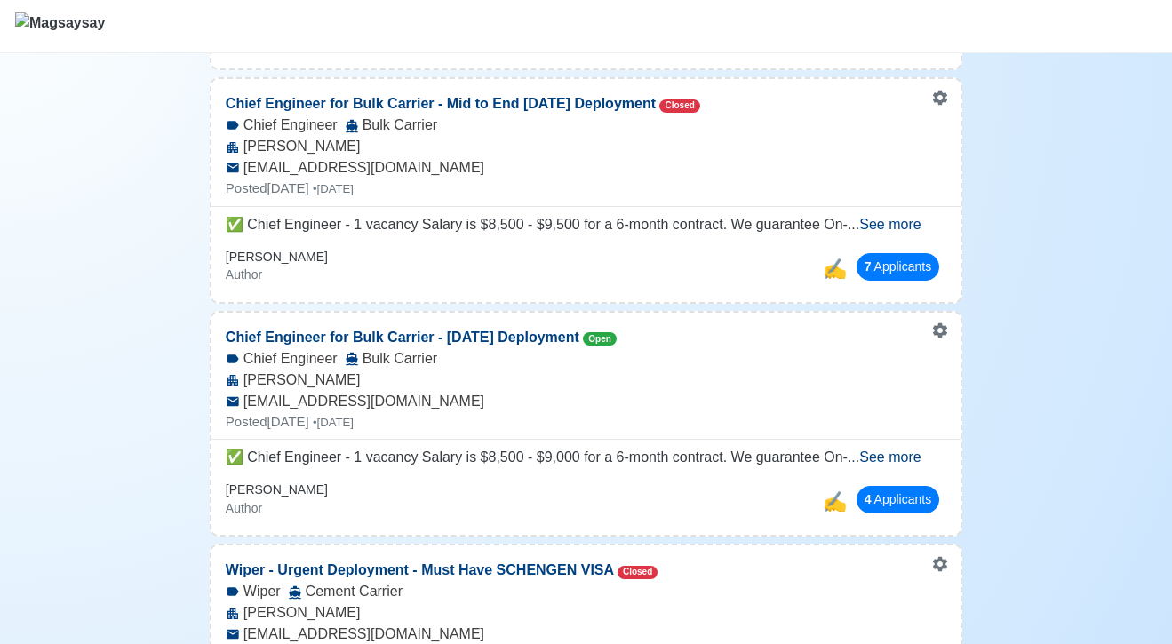
scroll to position [923, 0]
click at [879, 500] on button "4 Applicant s" at bounding box center [899, 499] width 84 height 28
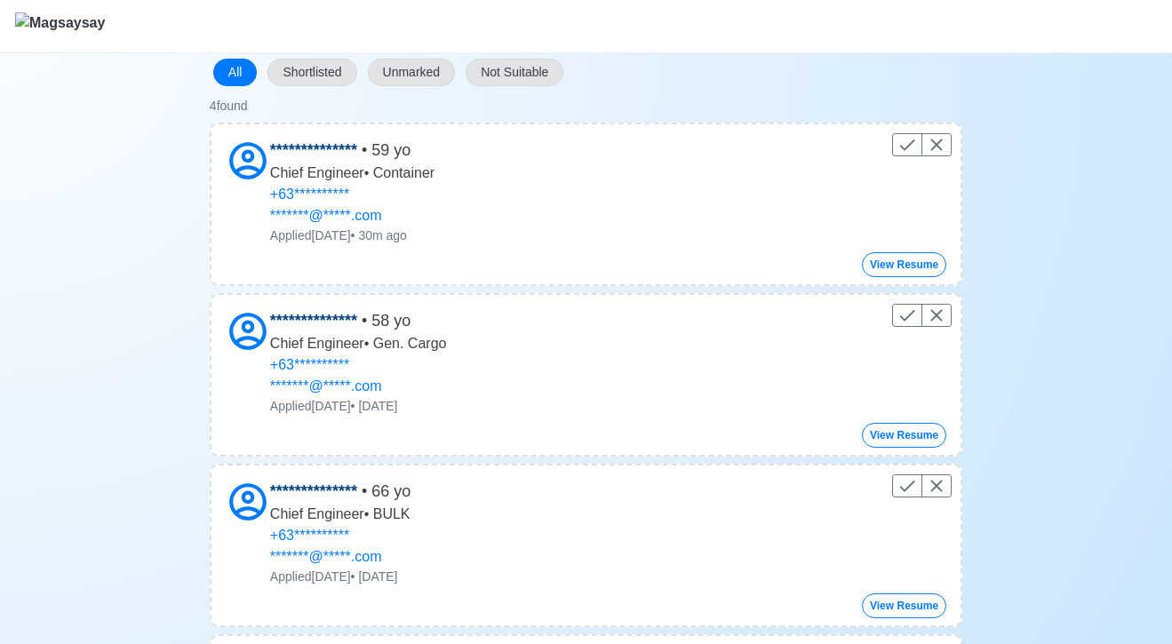
scroll to position [175, 0]
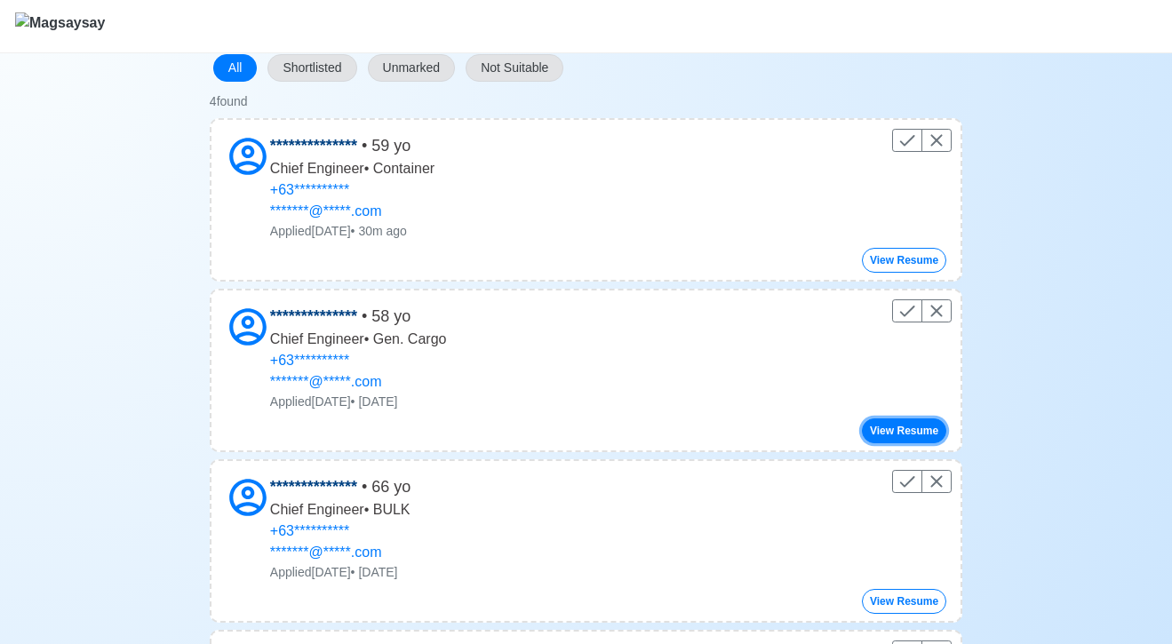
click at [873, 434] on button "View Resume" at bounding box center [904, 431] width 84 height 25
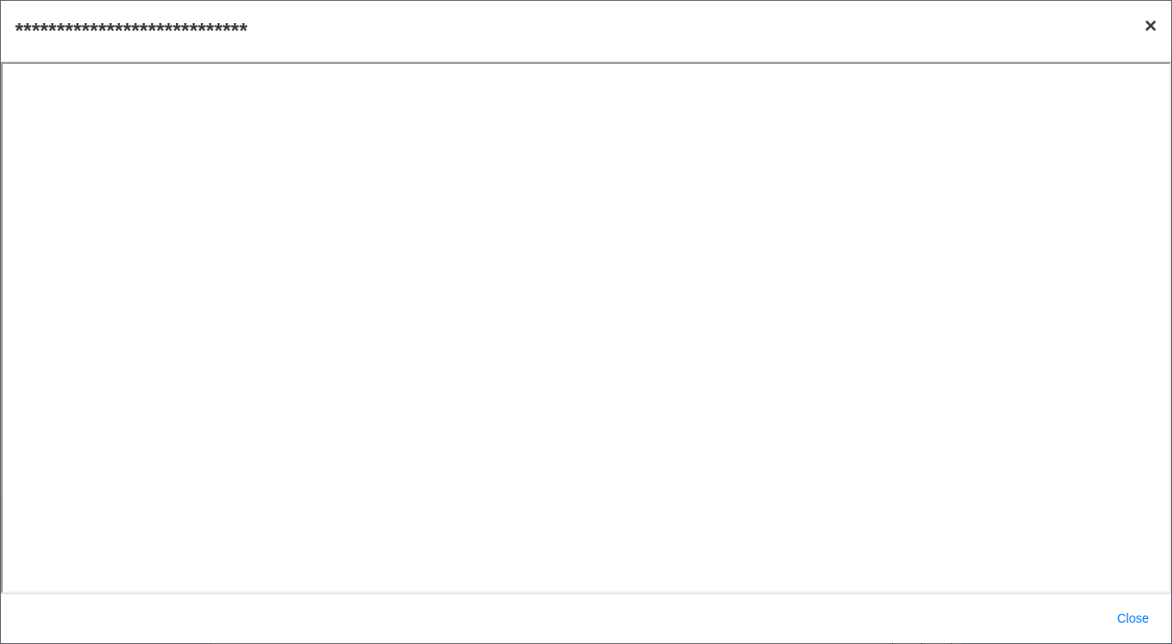
click at [1151, 36] on span "×" at bounding box center [1151, 25] width 12 height 24
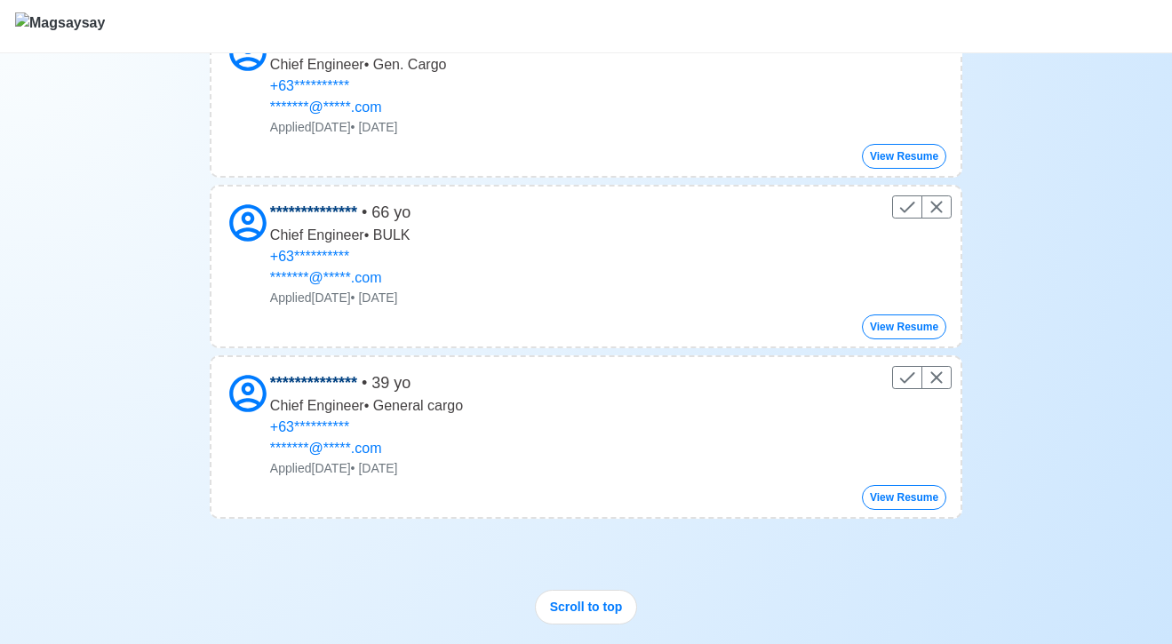
scroll to position [452, 0]
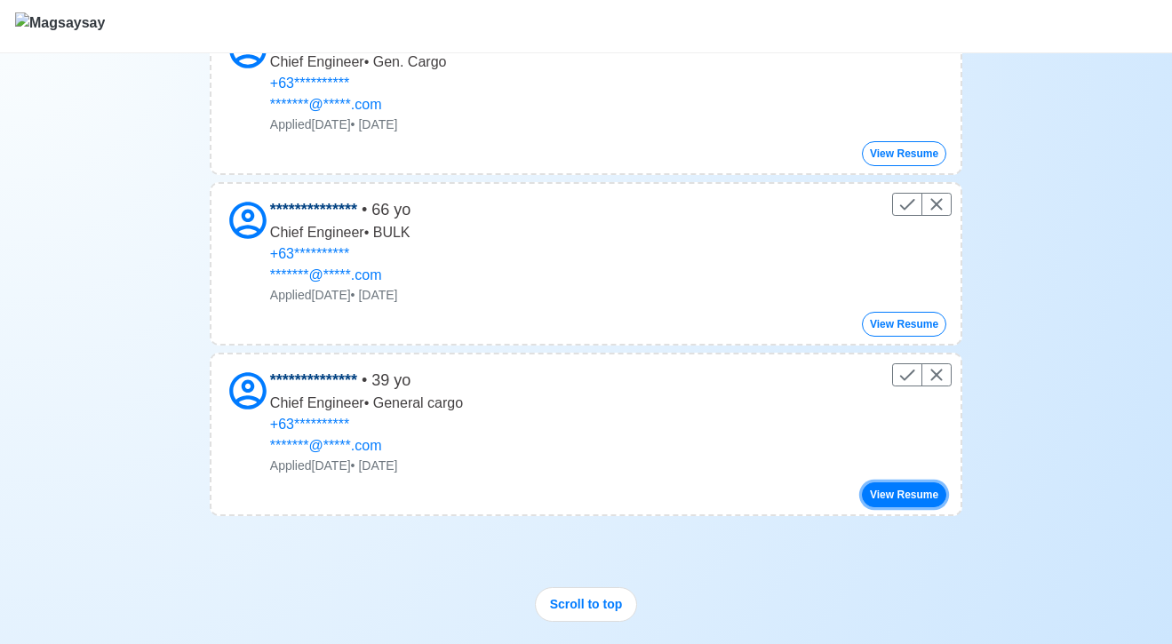
click at [899, 491] on button "View Resume" at bounding box center [904, 495] width 84 height 25
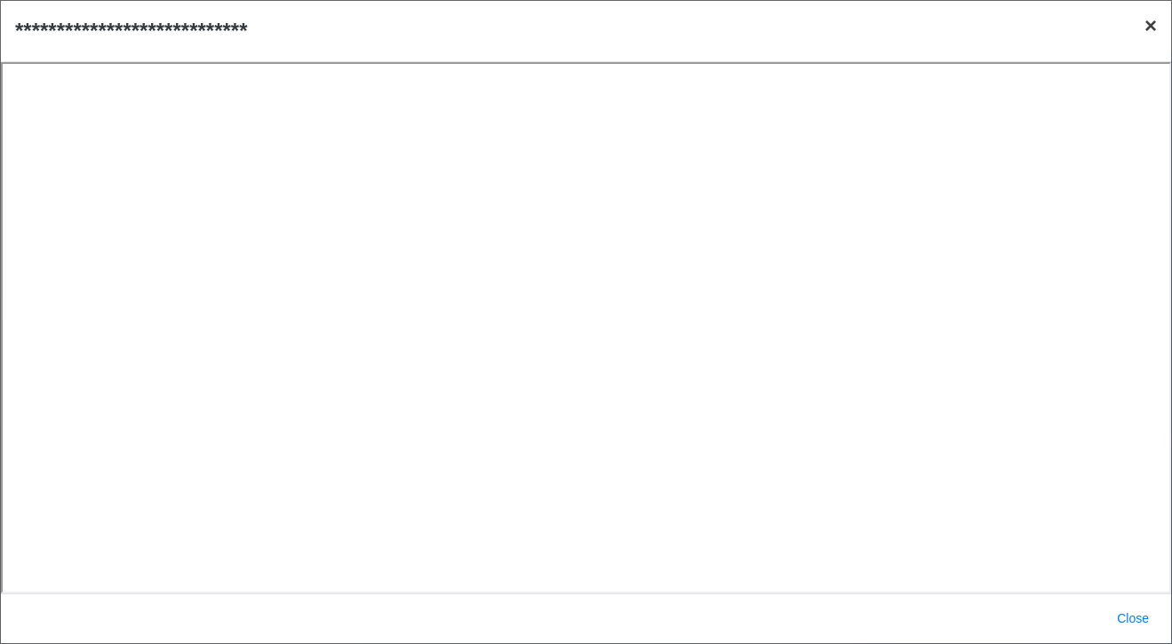
click at [1154, 33] on span "×" at bounding box center [1151, 25] width 12 height 24
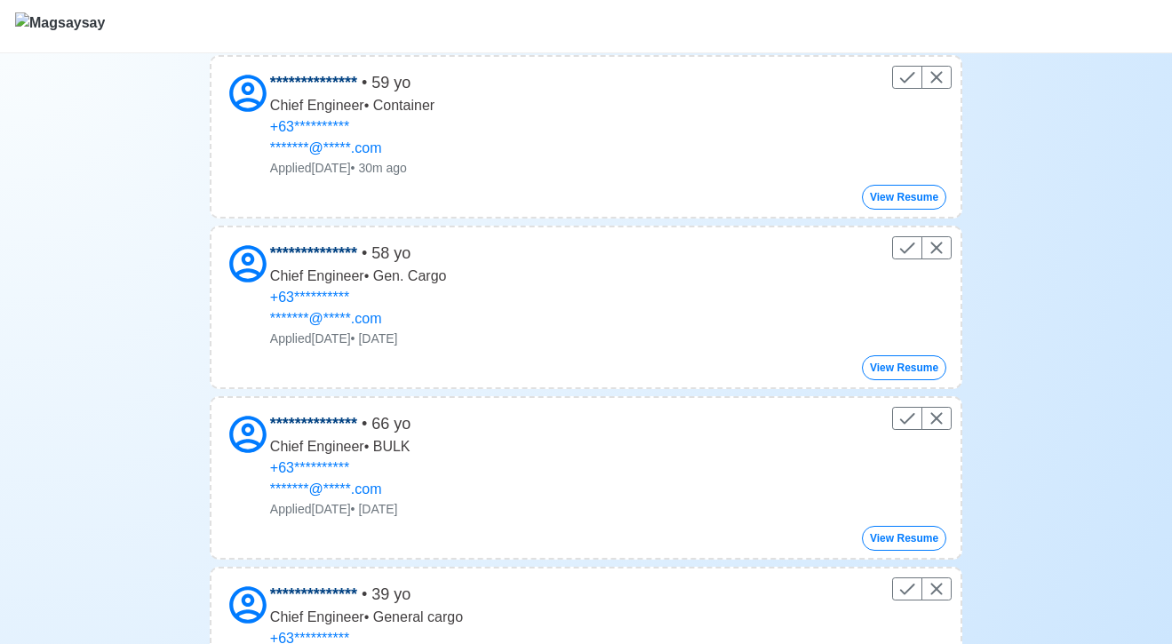
scroll to position [0, 0]
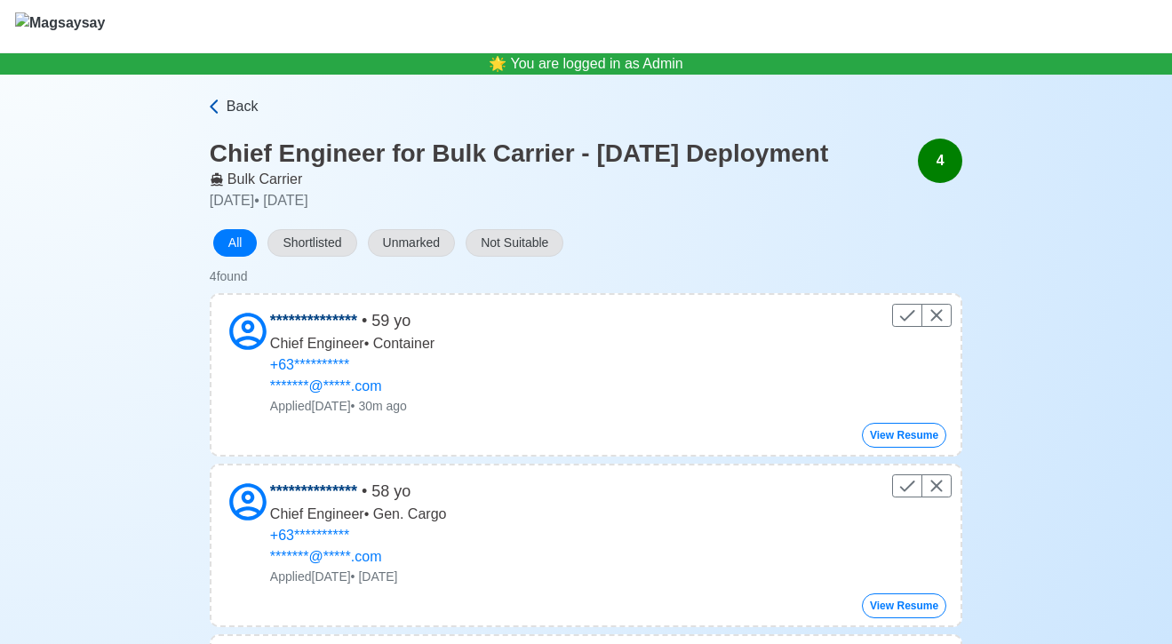
click at [227, 104] on span "Back" at bounding box center [243, 106] width 32 height 21
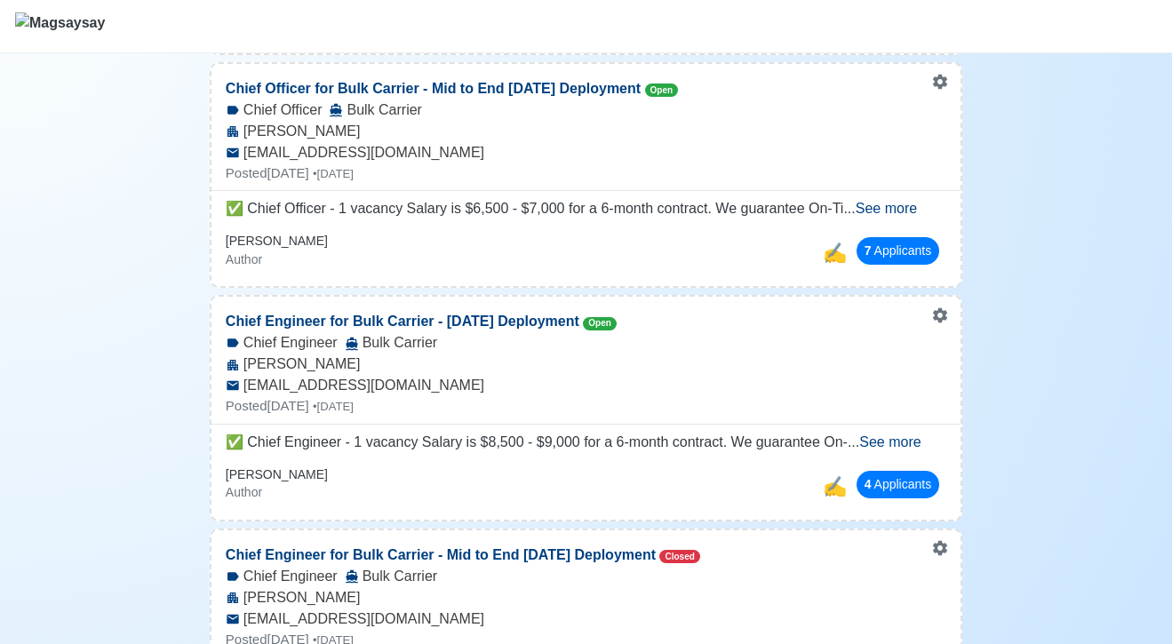
scroll to position [634, 0]
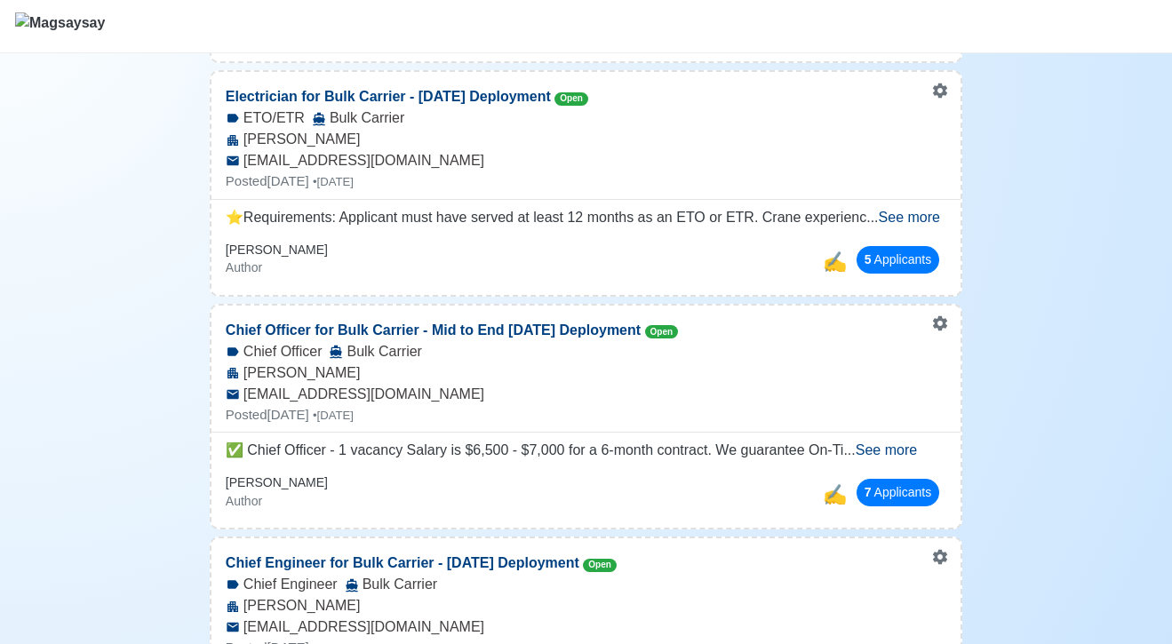
scroll to position [464, 0]
click at [897, 449] on span "See more" at bounding box center [886, 449] width 61 height 15
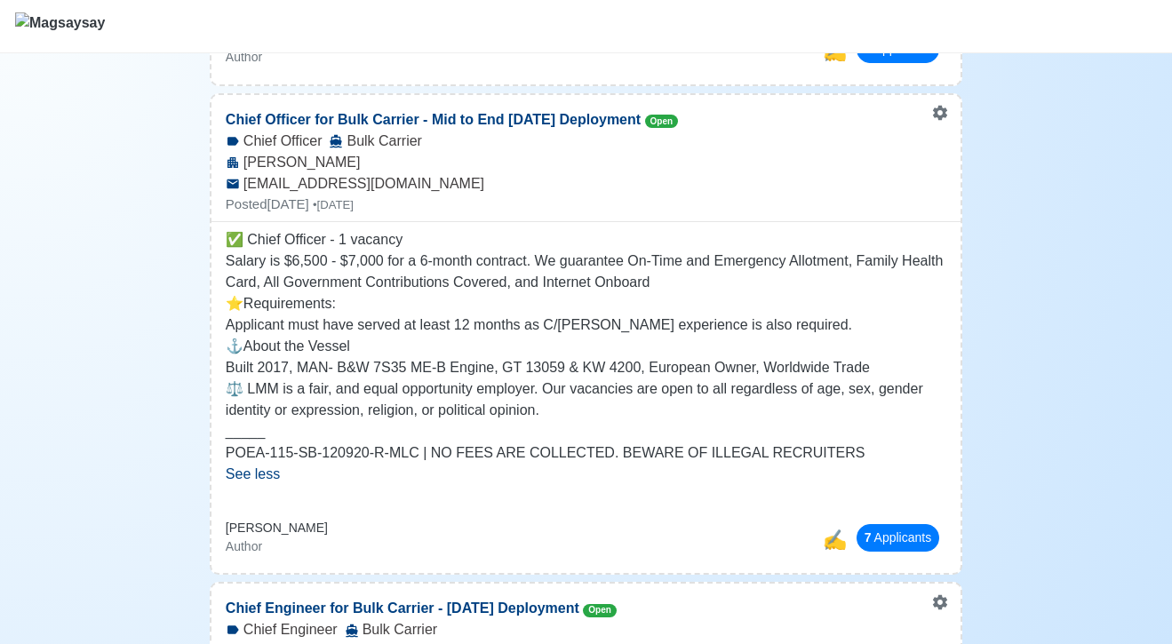
scroll to position [674, 0]
click at [955, 163] on link "Close" at bounding box center [991, 153] width 140 height 28
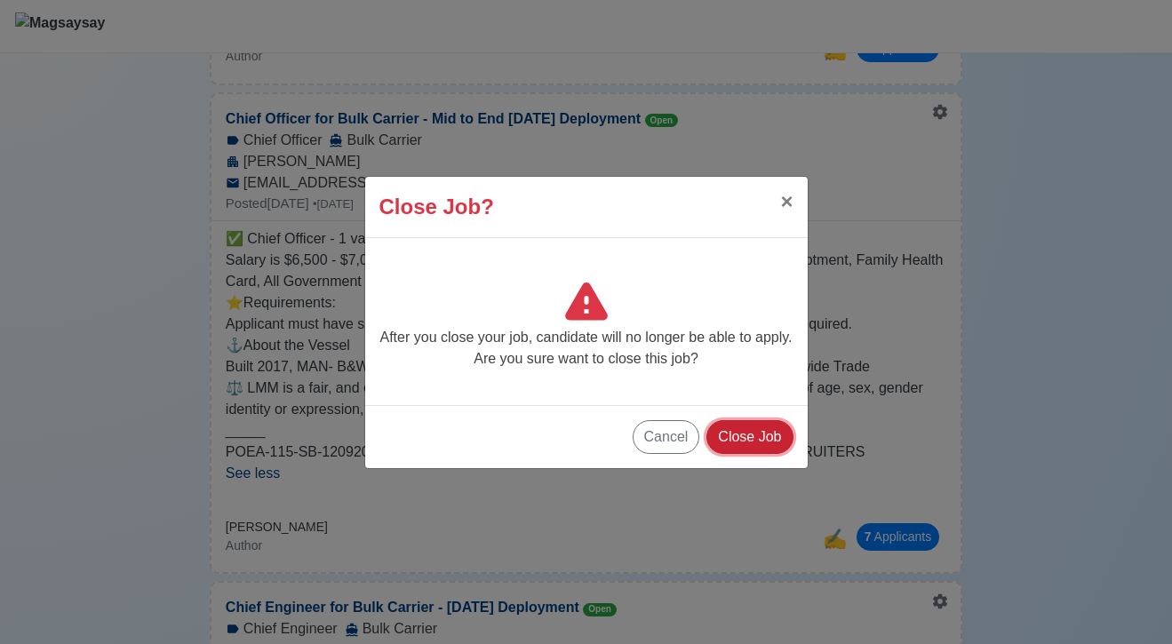
click at [753, 436] on button "Close Job" at bounding box center [749, 437] width 86 height 34
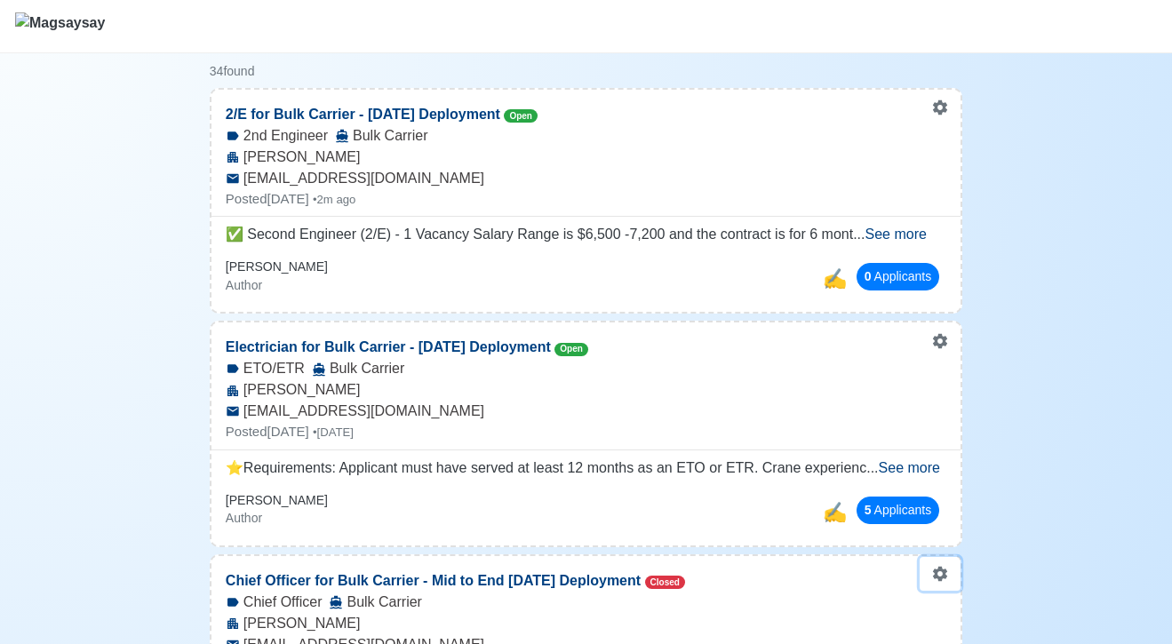
scroll to position [192, 0]
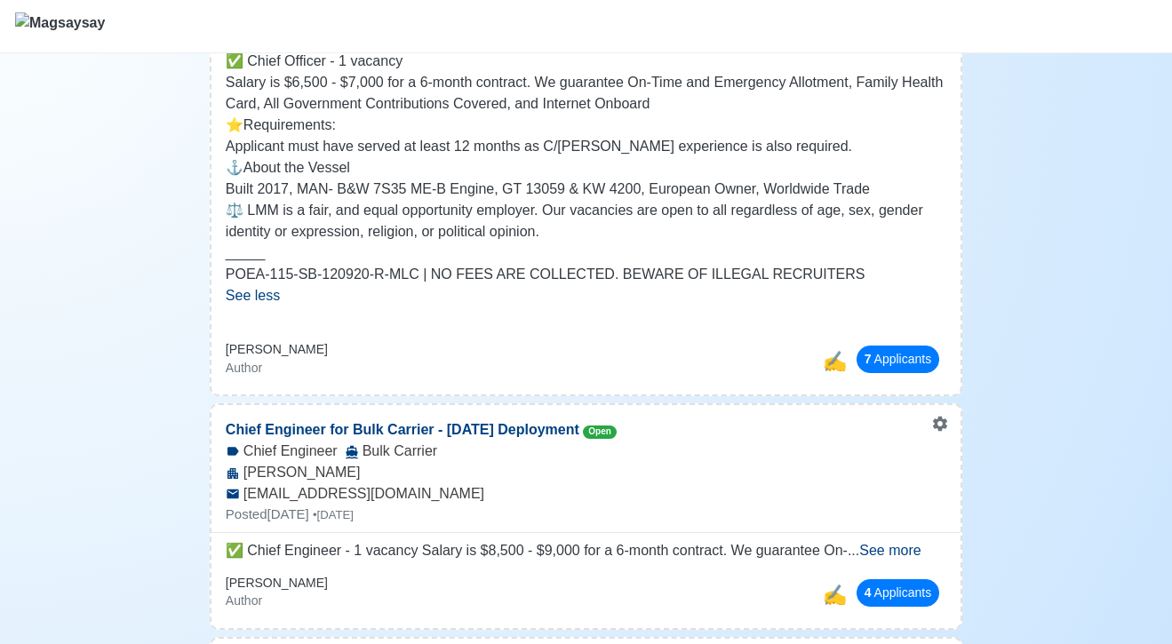
scroll to position [862, 0]
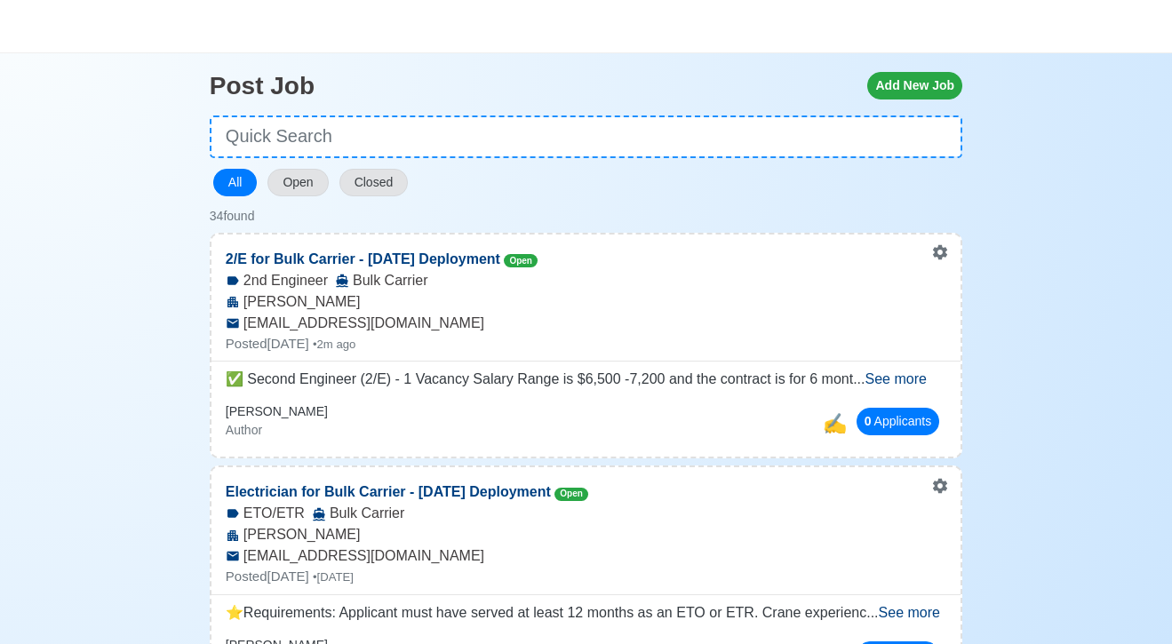
scroll to position [67, 0]
click at [910, 84] on button "Add New Job" at bounding box center [914, 87] width 95 height 28
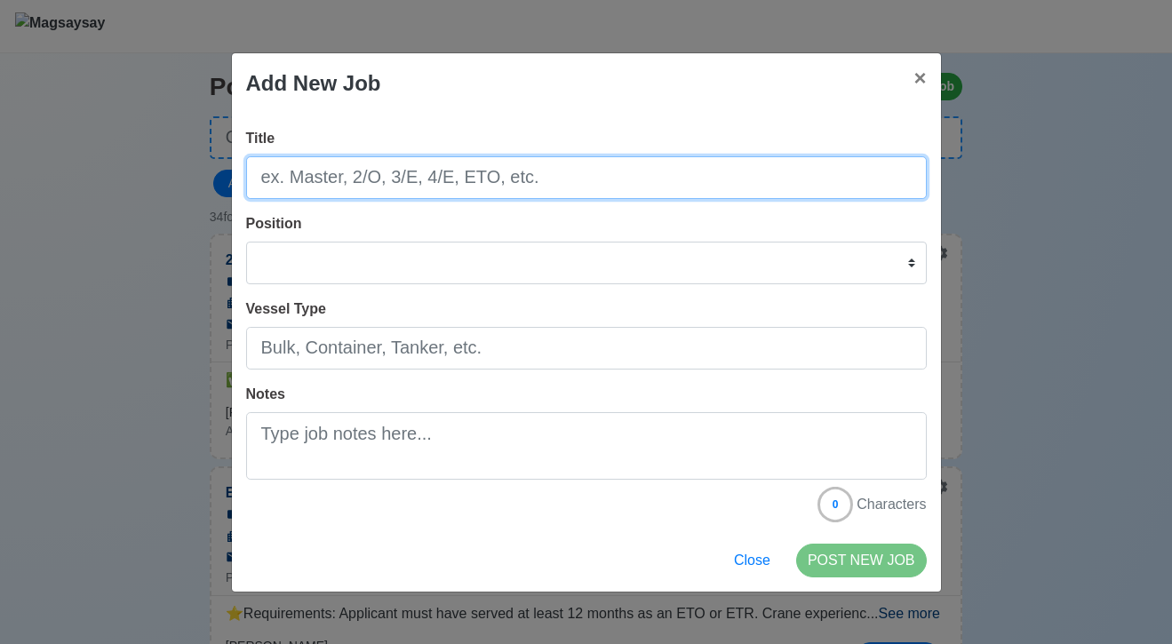
click at [601, 182] on input "Title" at bounding box center [586, 177] width 681 height 43
type input "Chief Officer for Bulk Carrier - September 2025 Deployment"
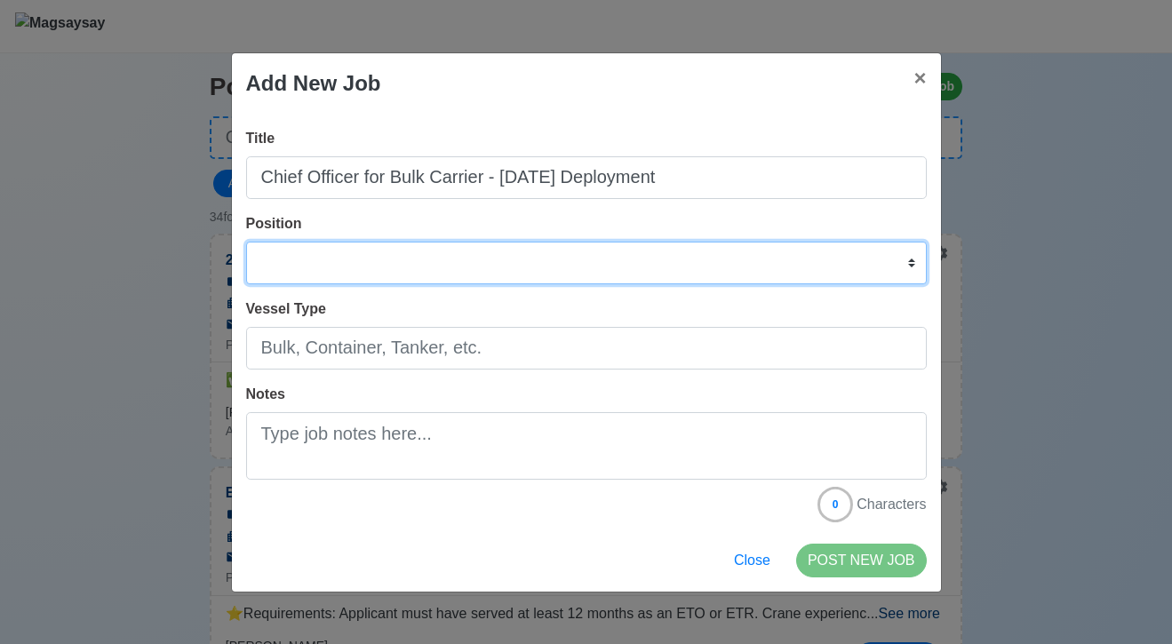
click at [498, 264] on select "Master Chief Officer 2nd Officer 3rd Officer Junior Officer Chief Engineer 2nd …" at bounding box center [586, 263] width 681 height 43
select select "Chief Officer"
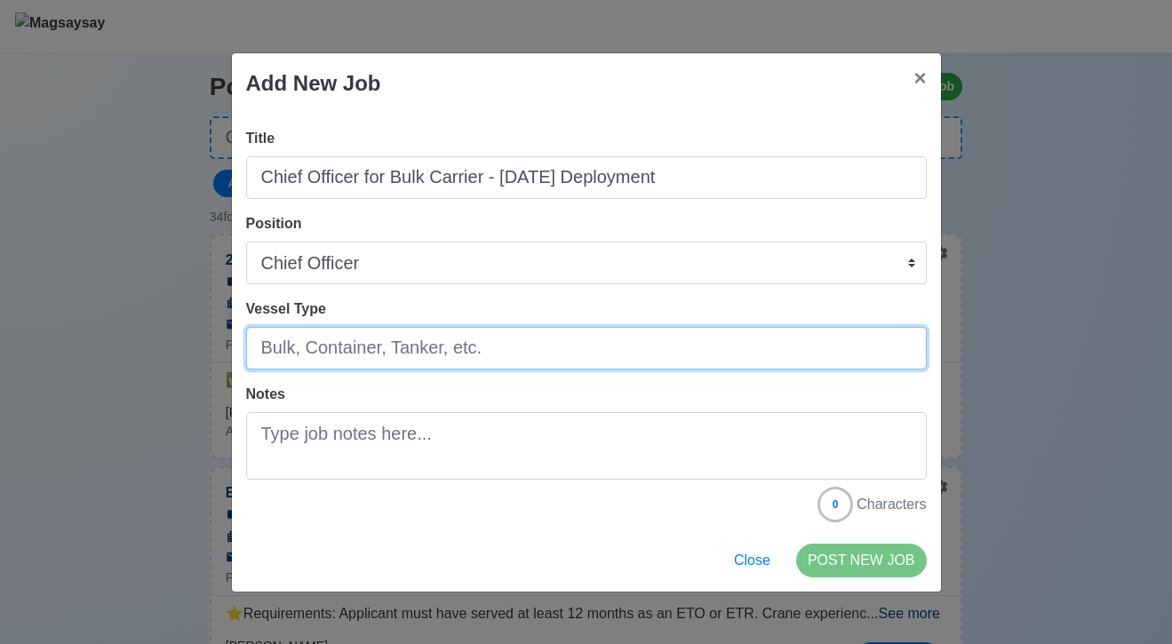
click at [388, 345] on input "Vessel Type" at bounding box center [586, 348] width 681 height 43
type input "Bulk Carrier"
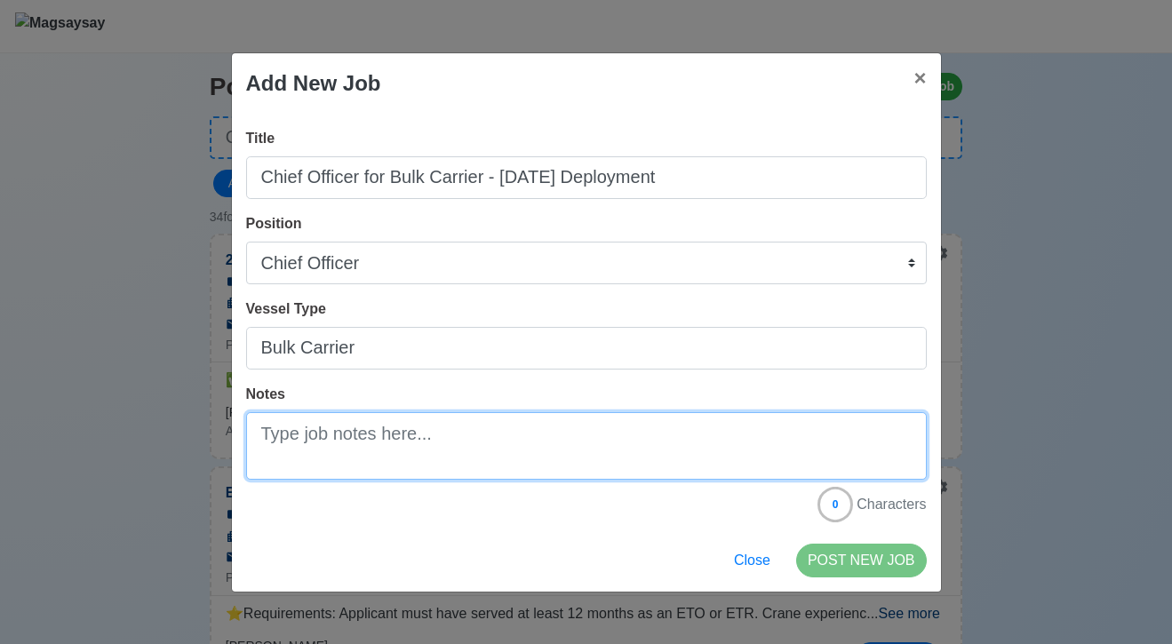
click at [359, 439] on textarea "Notes" at bounding box center [586, 446] width 681 height 68
click at [569, 442] on textarea "Notes" at bounding box center [586, 446] width 681 height 68
paste textarea "✅ Second Engineer (2/E) - 1 Vacancy Salary Range is $6,500 -7,200 and the contr…"
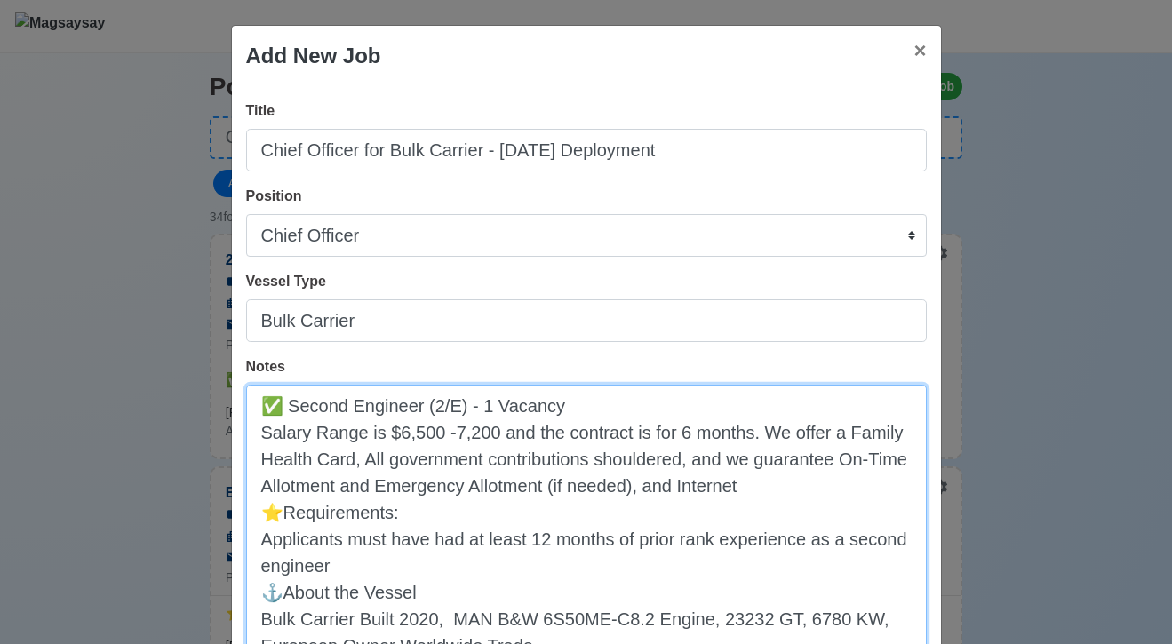
scroll to position [118, 0]
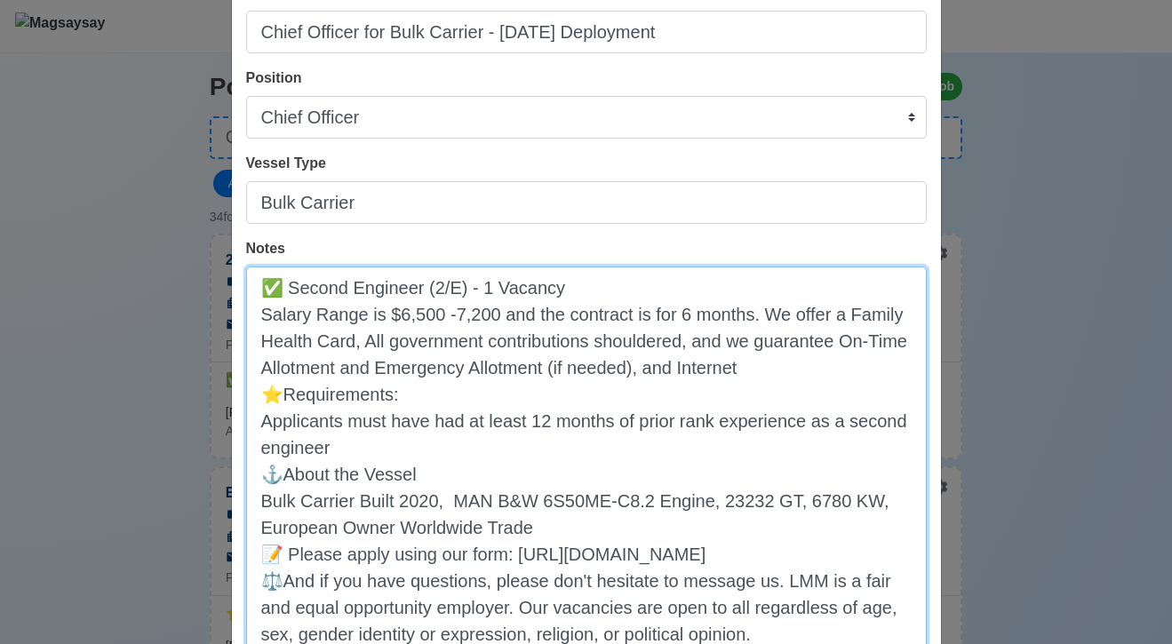
drag, startPoint x: 458, startPoint y: 291, endPoint x: 287, endPoint y: 288, distance: 170.6
click at [287, 288] on textarea "✅ Second Engineer (2/E) - 1 Vacancy Salary Range is $6,500 -7,200 and the contr…" at bounding box center [586, 460] width 681 height 387
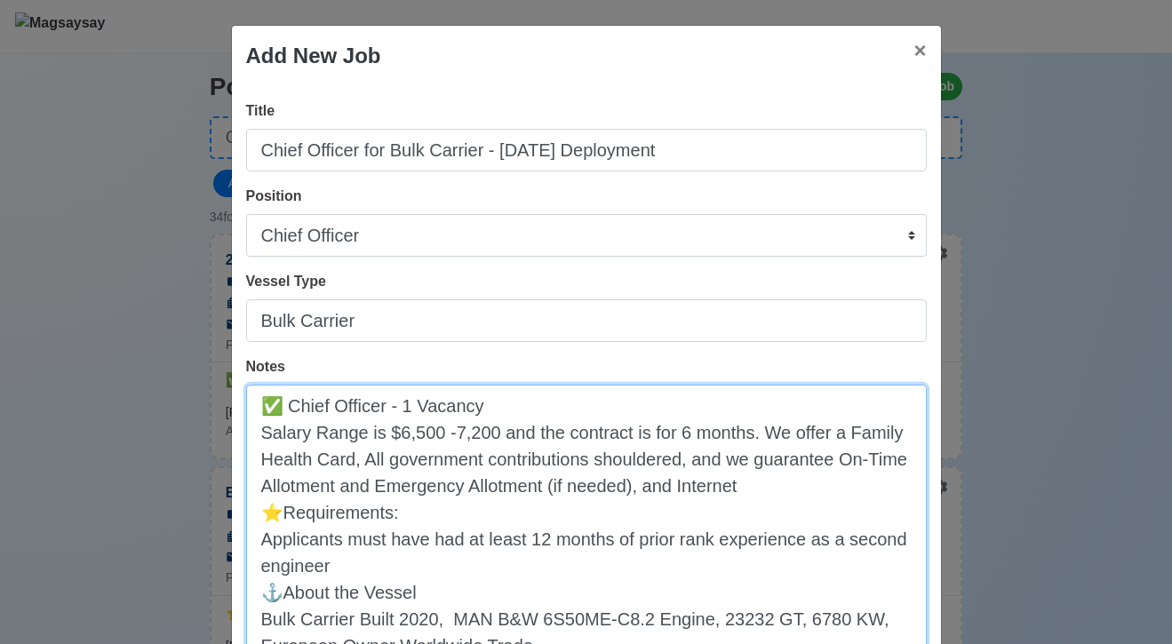
click at [283, 516] on textarea "✅ Chief Officer - 1 Vacancy Salary Range is $6,500 -7,200 and the contract is f…" at bounding box center [586, 578] width 681 height 387
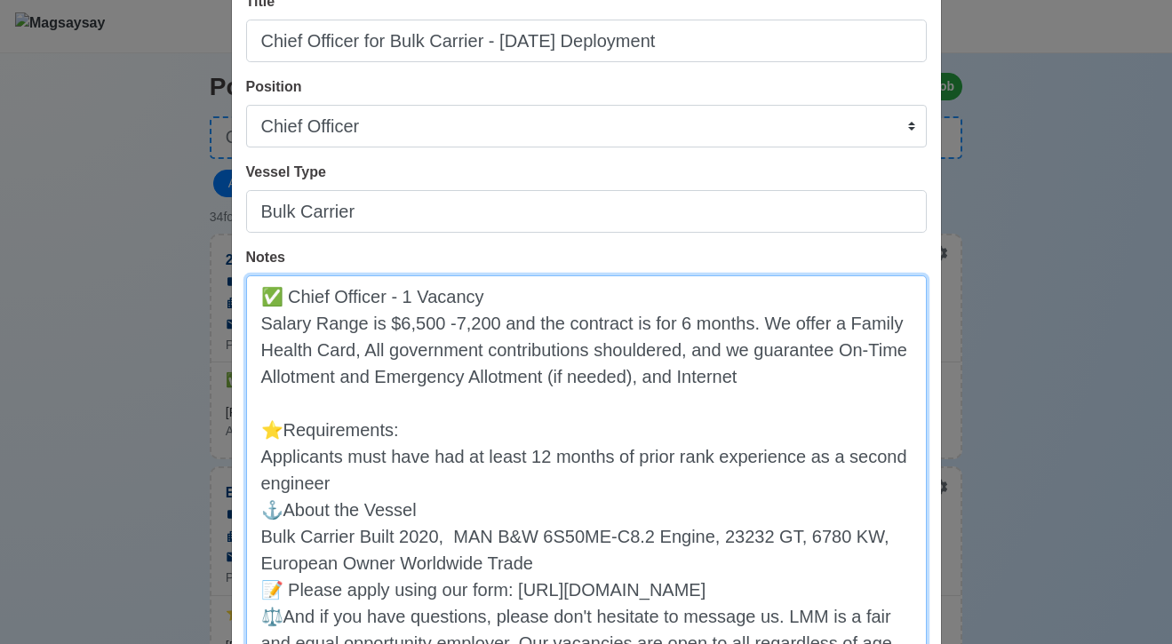
scroll to position [143, 0]
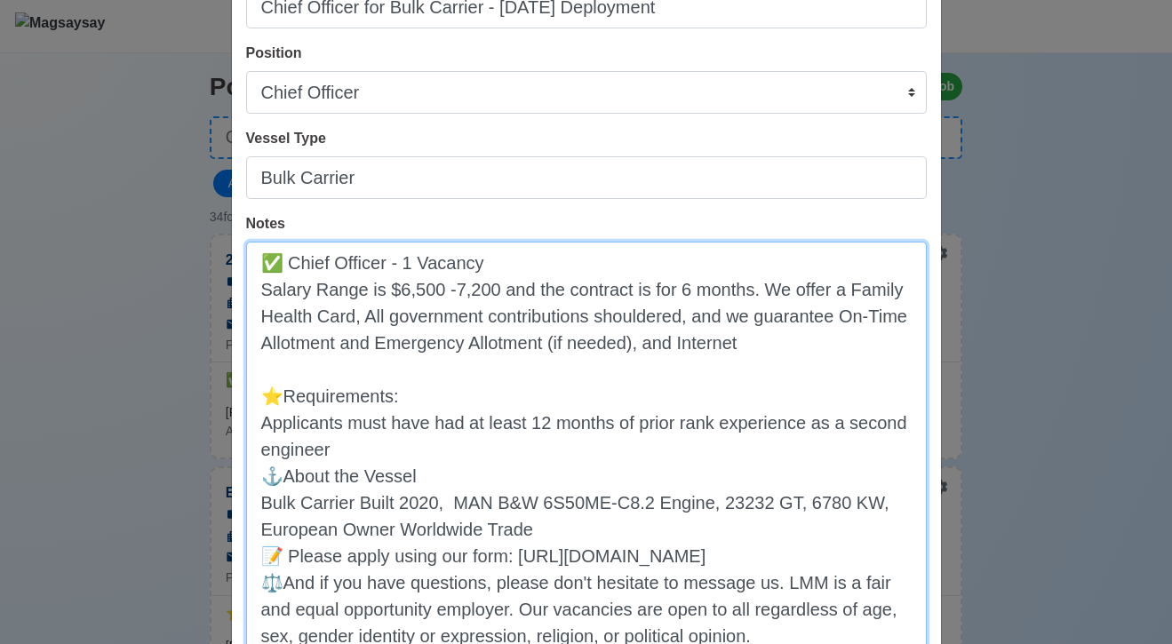
click at [266, 477] on textarea "✅ Chief Officer - 1 Vacancy Salary Range is $6,500 -7,200 and the contract is f…" at bounding box center [586, 449] width 681 height 414
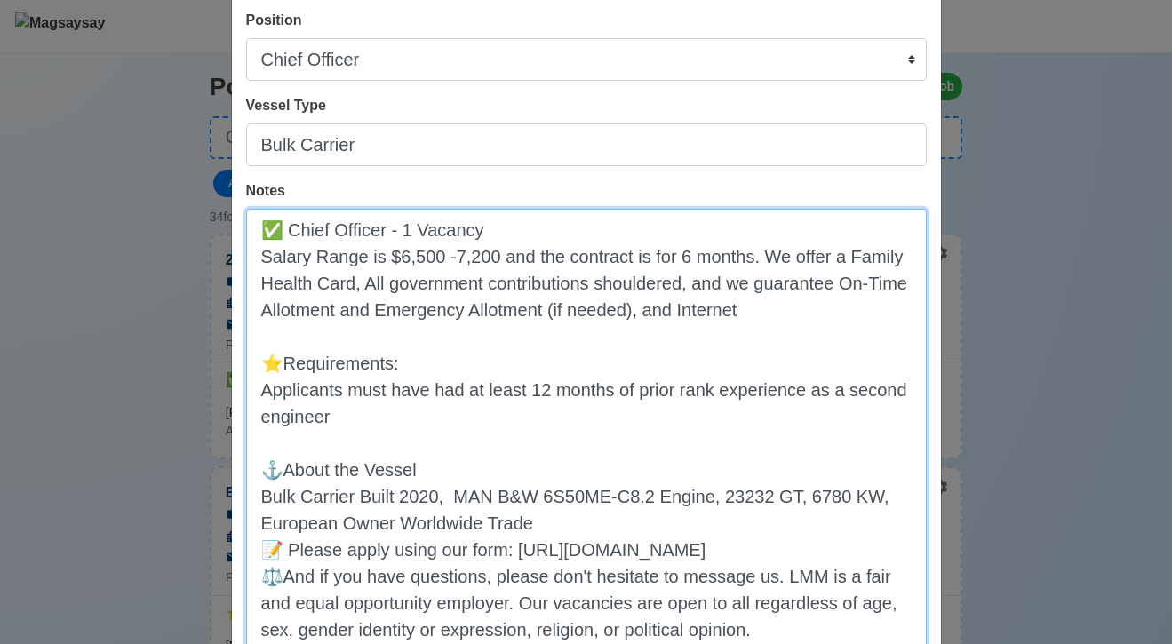
scroll to position [197, 0]
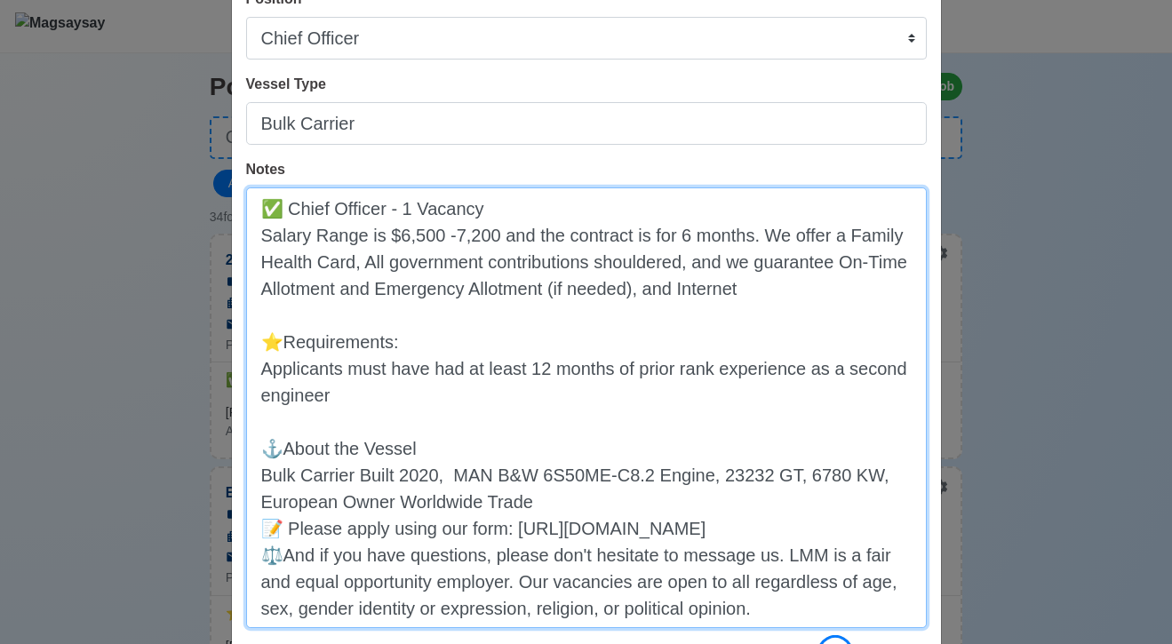
click at [265, 530] on textarea "✅ Chief Officer - 1 Vacancy Salary Range is $6,500 -7,200 and the contract is f…" at bounding box center [586, 407] width 681 height 441
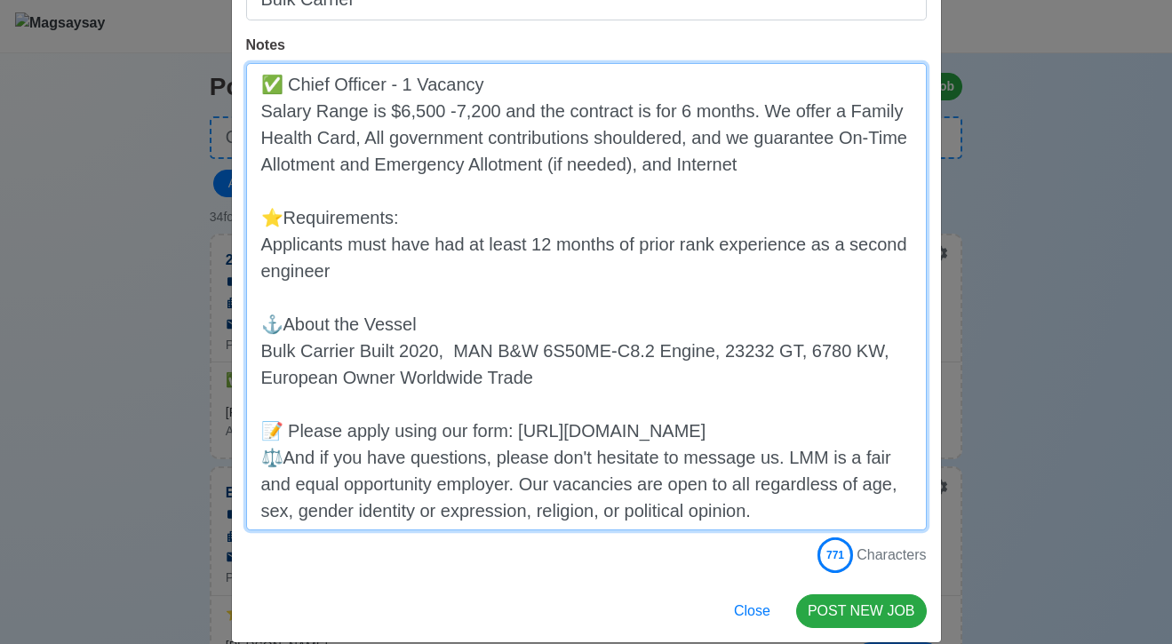
scroll to position [335, 0]
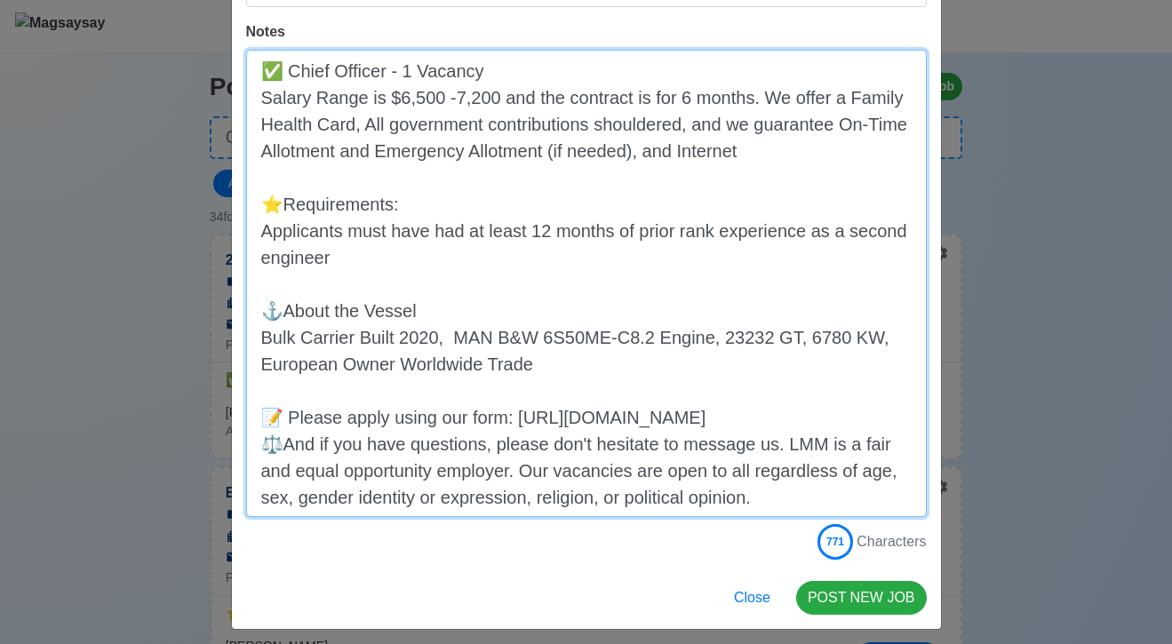
drag, startPoint x: 717, startPoint y: 411, endPoint x: 286, endPoint y: 407, distance: 431.0
click at [286, 407] on textarea "✅ Chief Officer - 1 Vacancy Salary Range is $6,500 -7,200 and the contract is f…" at bounding box center [586, 283] width 681 height 467
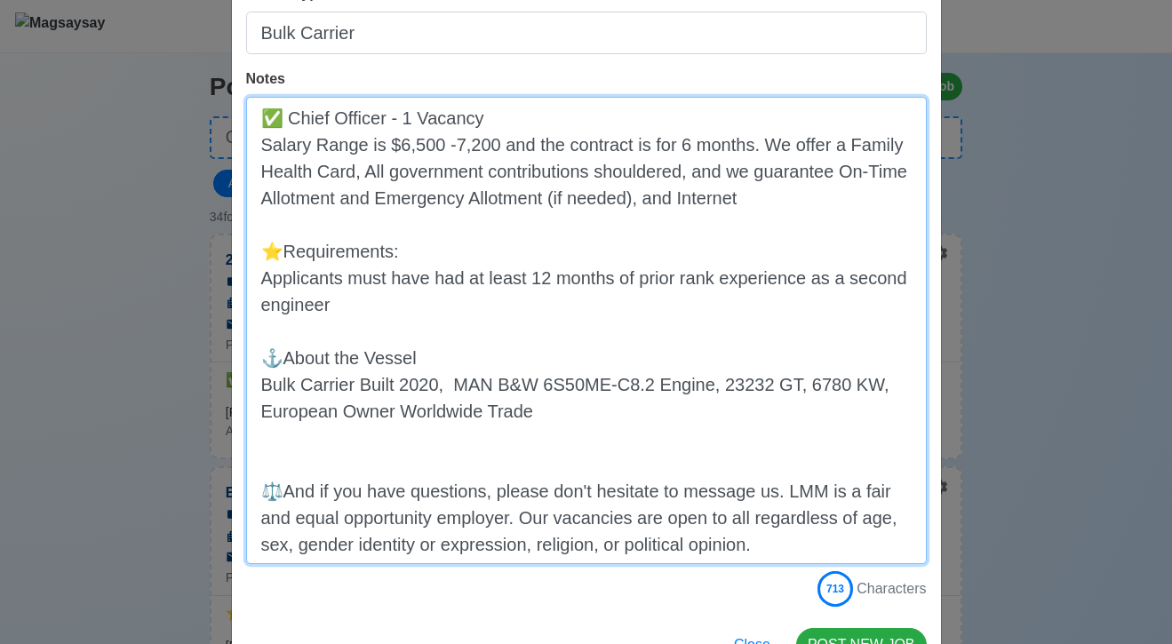
scroll to position [289, 0]
click at [767, 491] on textarea "✅ Chief Officer - 1 Vacancy Salary Range is $6,500 -7,200 and the contract is f…" at bounding box center [586, 329] width 681 height 467
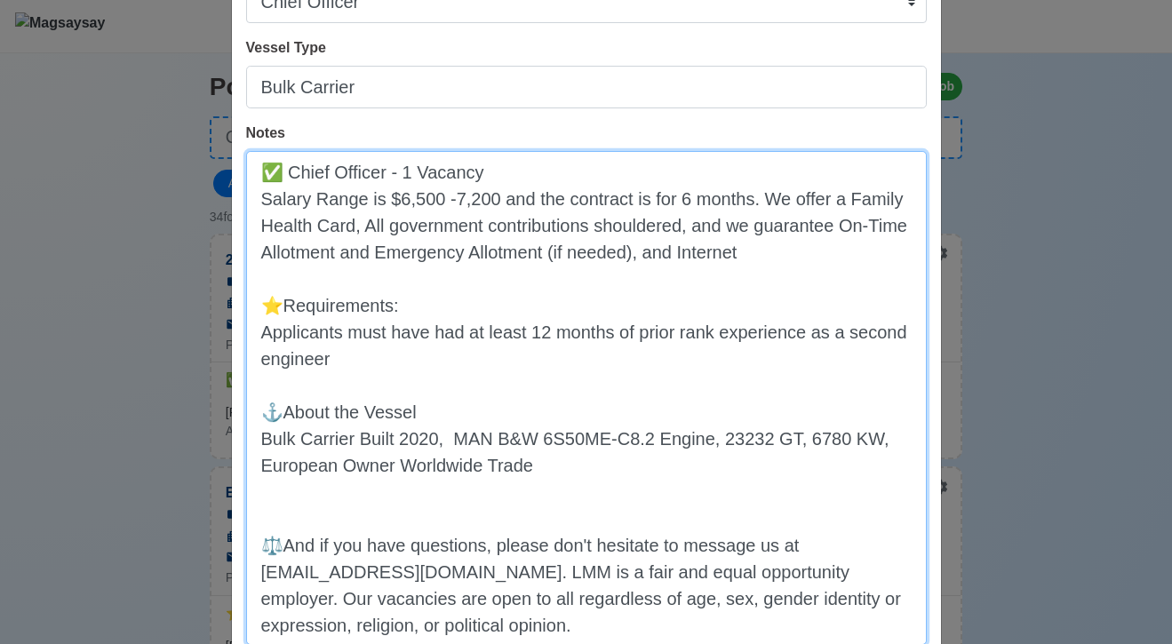
scroll to position [204, 0]
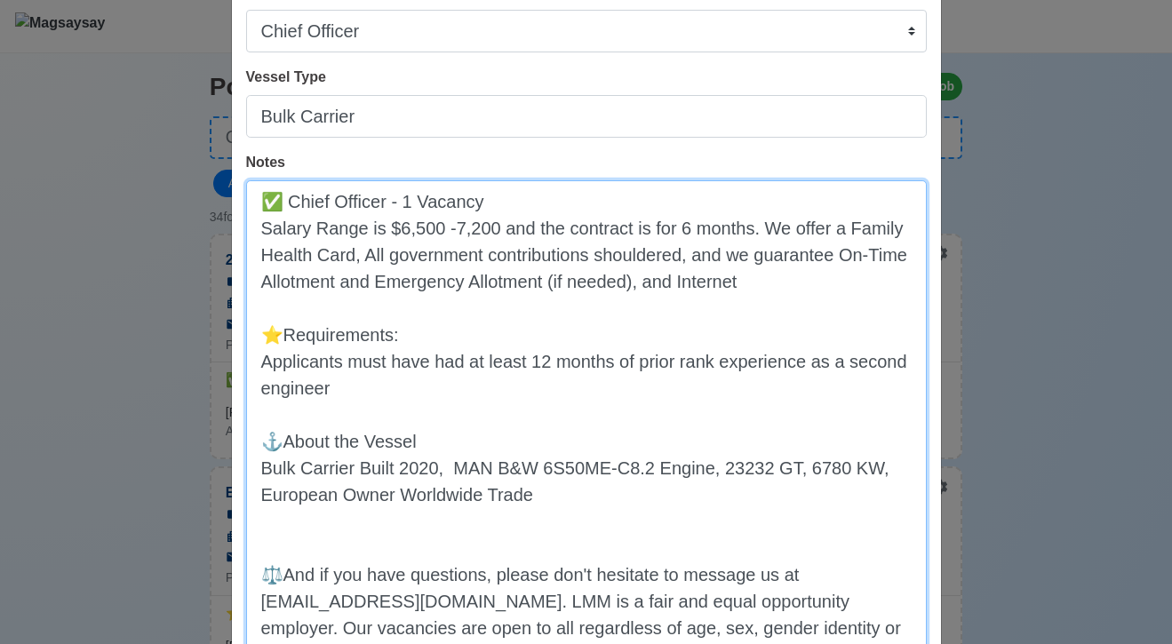
click at [622, 262] on textarea "✅ Chief Officer - 1 Vacancy Salary Range is $6,500 -7,200 and the contract is f…" at bounding box center [586, 427] width 681 height 494
click at [521, 335] on textarea "✅ Chief Officer - 1 Vacancy Salary Range is $6,500 -7,200 and the contract is f…" at bounding box center [586, 427] width 681 height 494
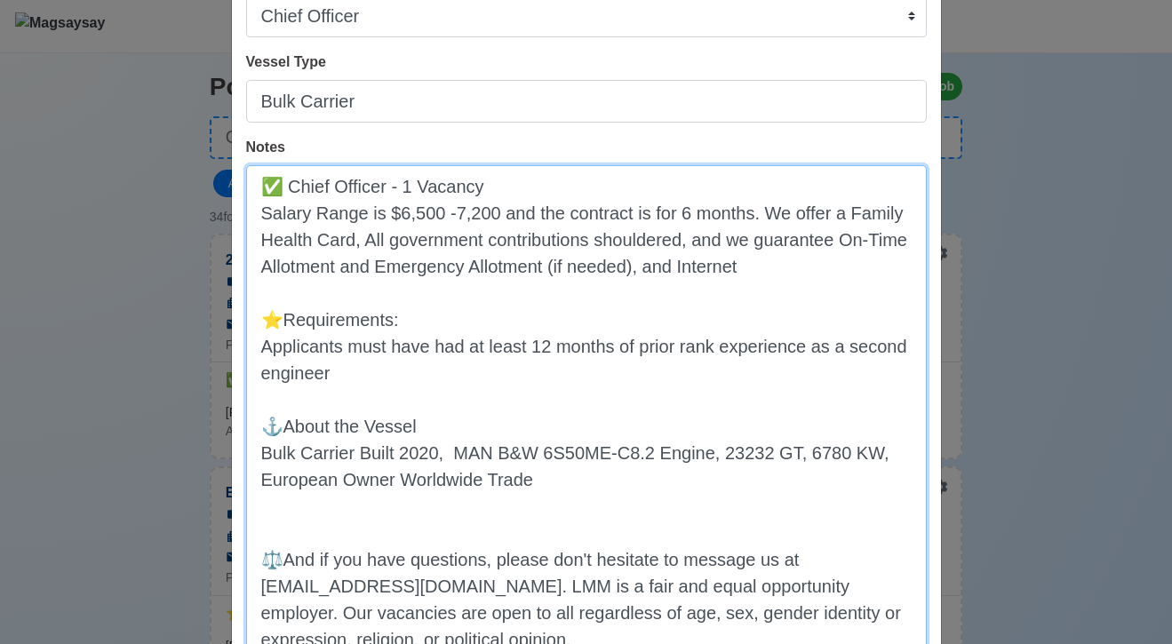
click at [386, 355] on textarea "✅ Chief Officer - 1 Vacancy Salary Range is $6,500 -7,200 and the contract is f…" at bounding box center [586, 412] width 681 height 494
drag, startPoint x: 350, startPoint y: 369, endPoint x: 270, endPoint y: 342, distance: 84.3
click at [270, 342] on textarea "✅ Chief Officer - 1 Vacancy Salary Range is $6,500 -7,200 and the contract is f…" at bounding box center [586, 412] width 681 height 494
click at [554, 381] on textarea "✅ Chief Officer - 1 Vacancy Salary Range is $6,500 -7,200 and the contract is f…" at bounding box center [586, 412] width 681 height 494
drag, startPoint x: 347, startPoint y: 363, endPoint x: 258, endPoint y: 352, distance: 90.5
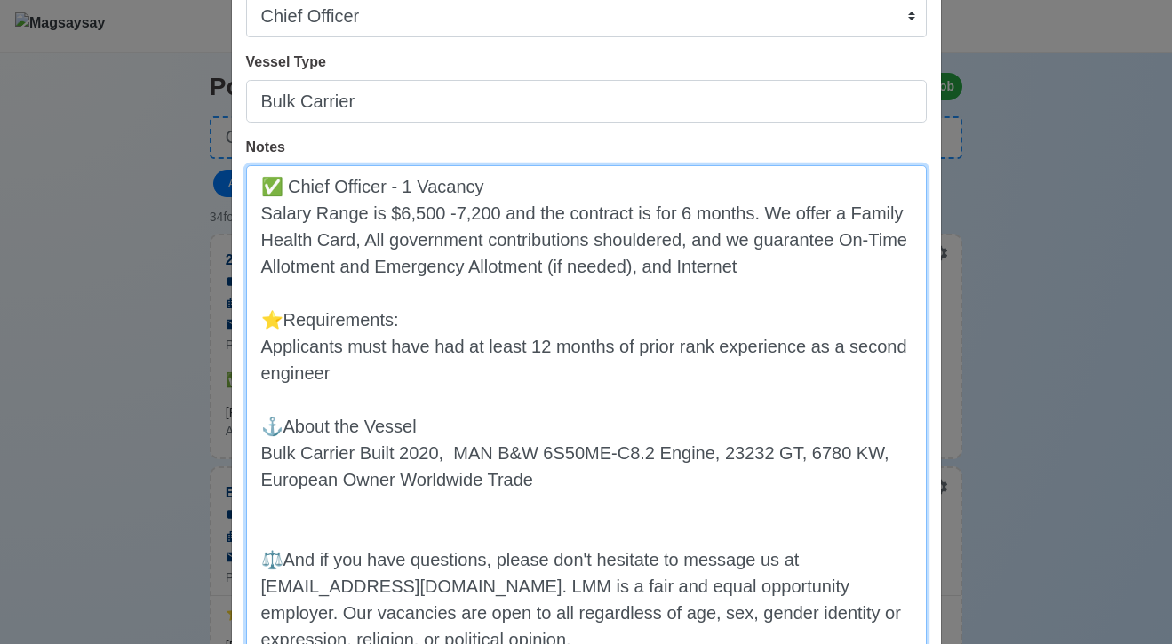
click at [258, 352] on textarea "✅ Chief Officer - 1 Vacancy Salary Range is $6,500 -7,200 and the contract is f…" at bounding box center [586, 412] width 681 height 494
paste textarea "must have at least 12 months of experience as a Chief Officer. US Visa Holders …"
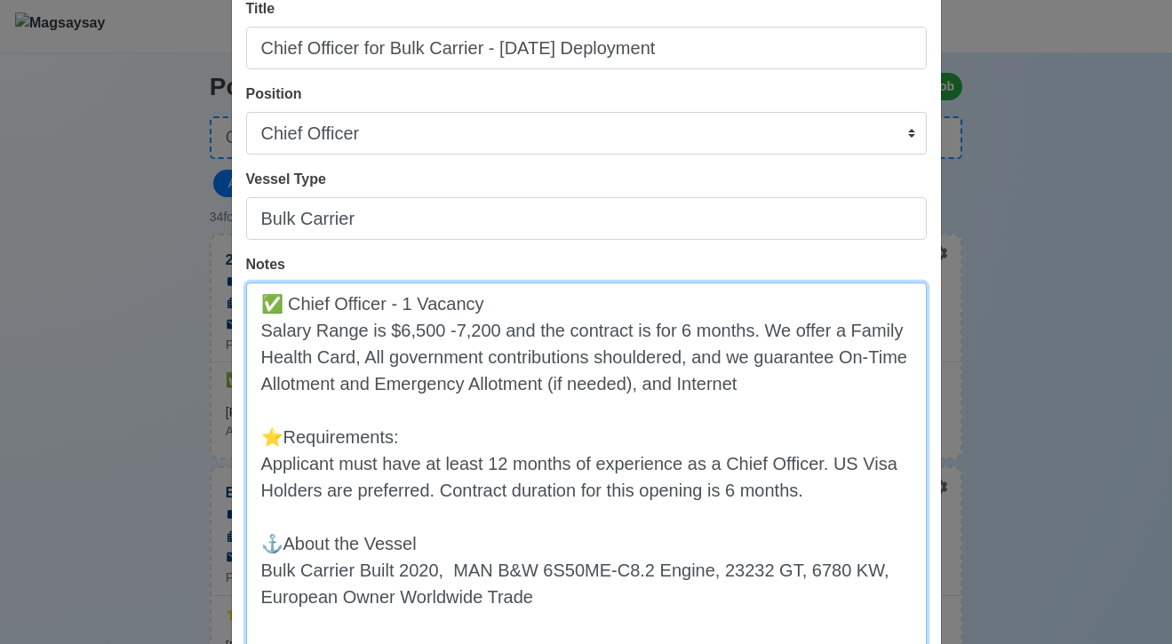
scroll to position [104, 0]
click at [818, 494] on textarea "✅ Chief Officer - 1 Vacancy Salary Range is $6,500 -7,200 and the contract is f…" at bounding box center [586, 528] width 681 height 494
click at [827, 530] on textarea "✅ Chief Officer - 1 Vacancy Salary Range is $6,500 -7,200 and the contract is f…" at bounding box center [586, 528] width 681 height 494
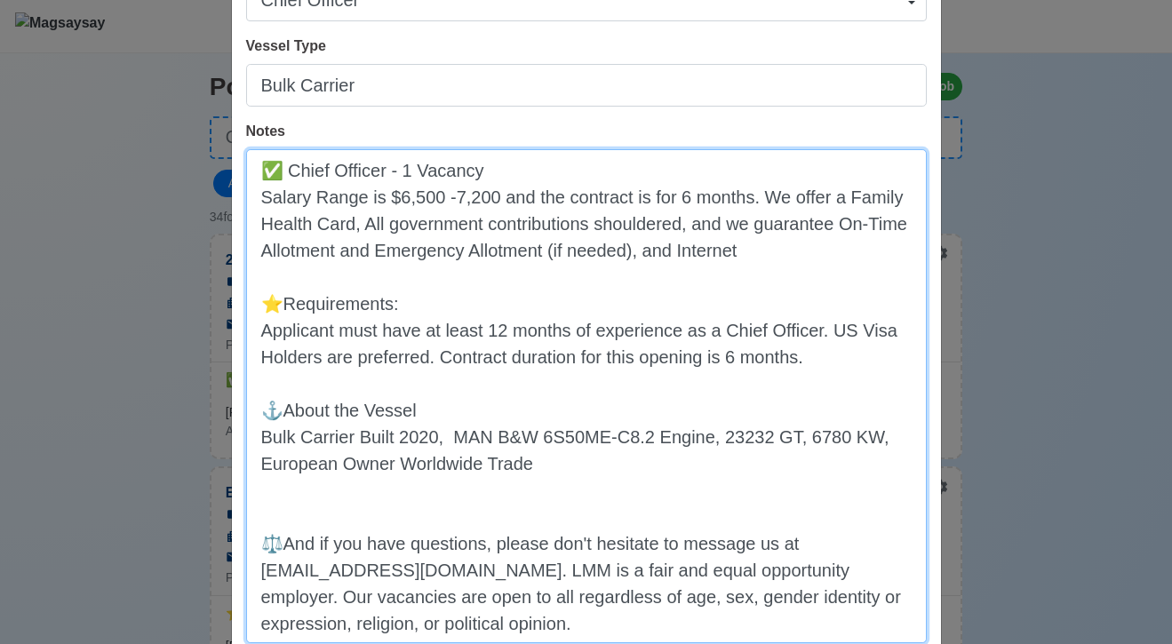
scroll to position [285, 0]
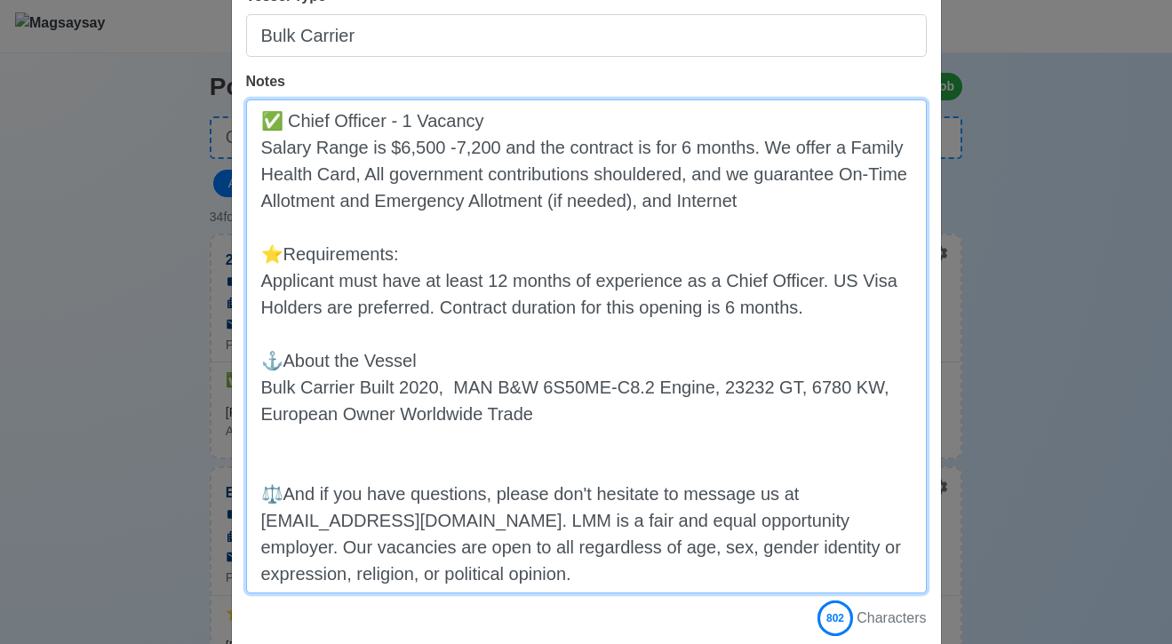
click at [573, 419] on textarea "✅ Chief Officer - 1 Vacancy Salary Range is $6,500 -7,200 and the contract is f…" at bounding box center [586, 347] width 681 height 494
drag, startPoint x: 541, startPoint y: 398, endPoint x: 283, endPoint y: 392, distance: 257.8
click at [260, 389] on textarea "✅ Chief Officer - 1 Vacancy Salary Range is $6,500 -7,200 and the contract is f…" at bounding box center [586, 347] width 681 height 494
drag, startPoint x: 544, startPoint y: 415, endPoint x: 246, endPoint y: 390, distance: 298.7
click at [246, 390] on textarea "✅ Chief Officer - 1 Vacancy Salary Range is $6,500 -7,200 and the contract is f…" at bounding box center [586, 347] width 681 height 494
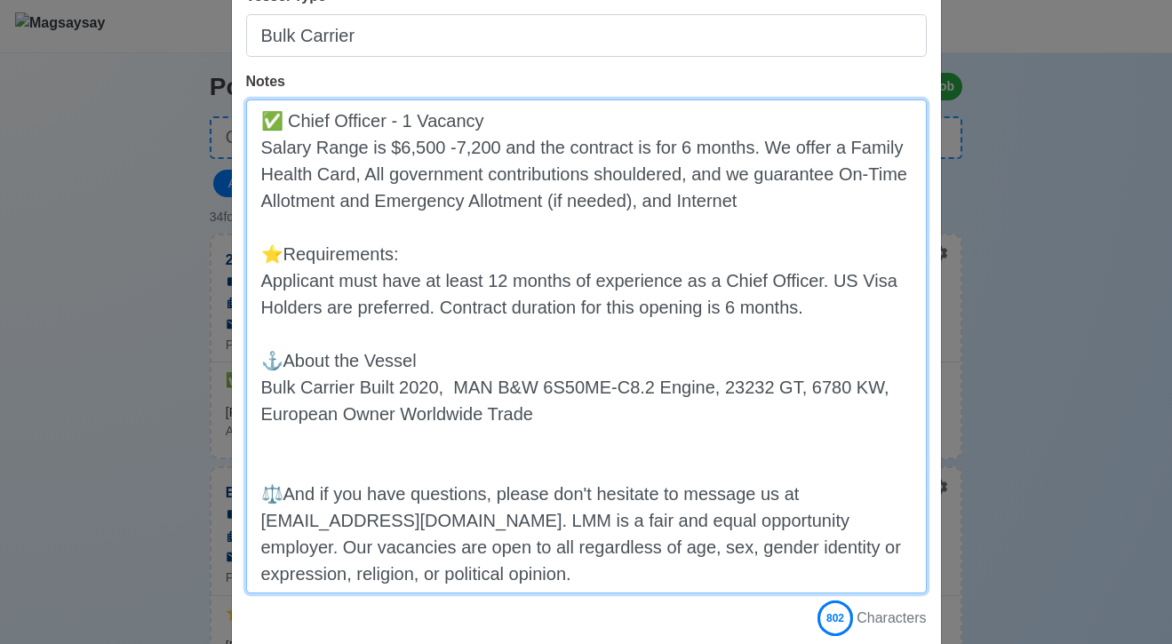
paste textarea "MAN B&W 6S50ME-C8.2 Engine, 23232 GT & 6780 KW, European Owner, Worldwide Trade"
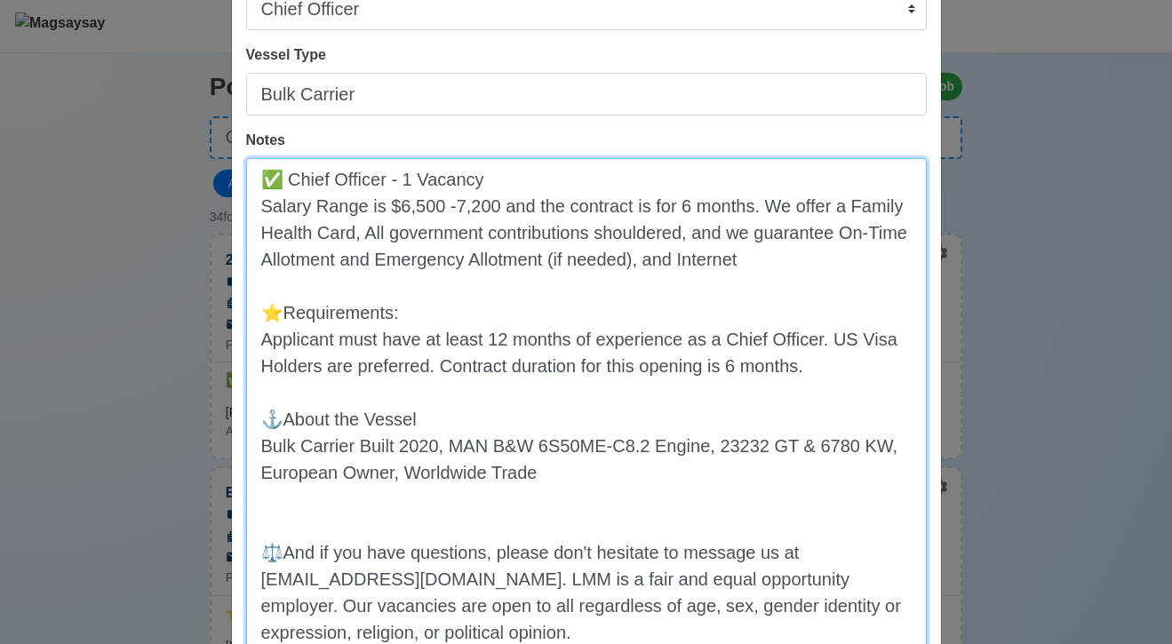
scroll to position [227, 0]
click at [378, 512] on textarea "✅ Chief Officer - 1 Vacancy Salary Range is $6,500 -7,200 and the contract is f…" at bounding box center [586, 404] width 681 height 494
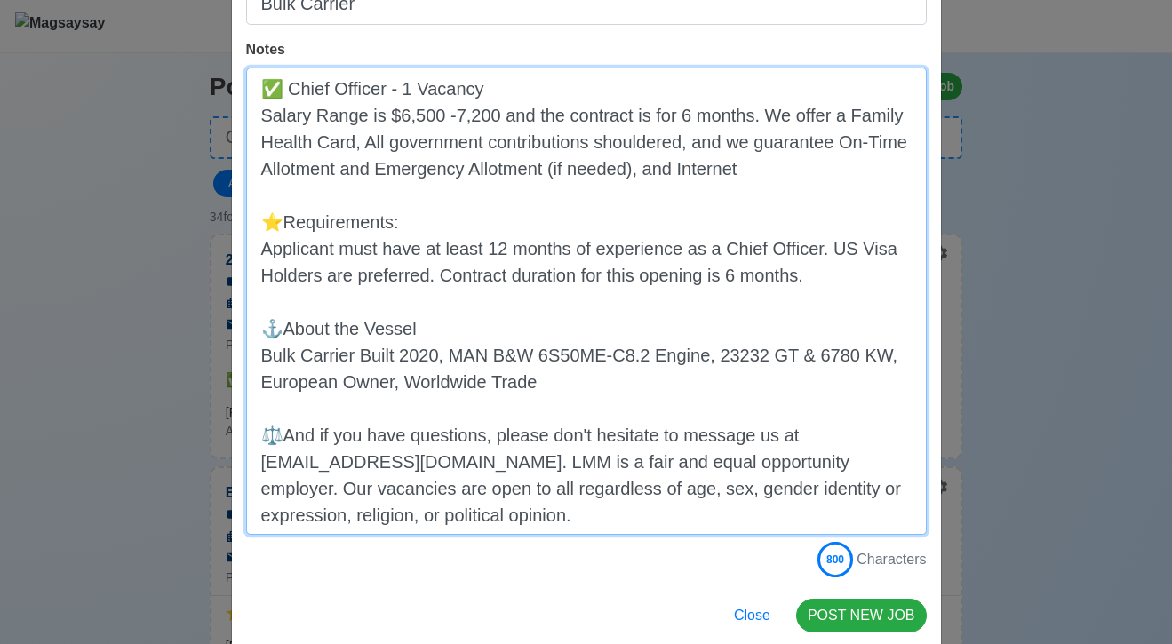
scroll to position [346, 0]
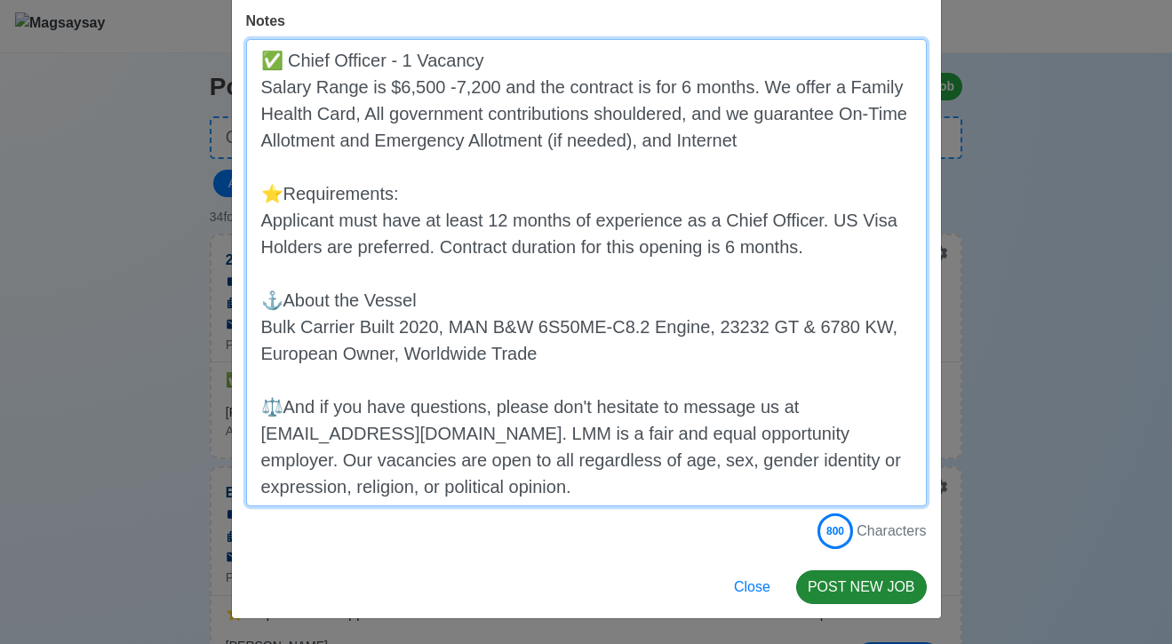
type textarea "✅ Chief Officer - 1 Vacancy Salary Range is $6,500 -7,200 and the contract is f…"
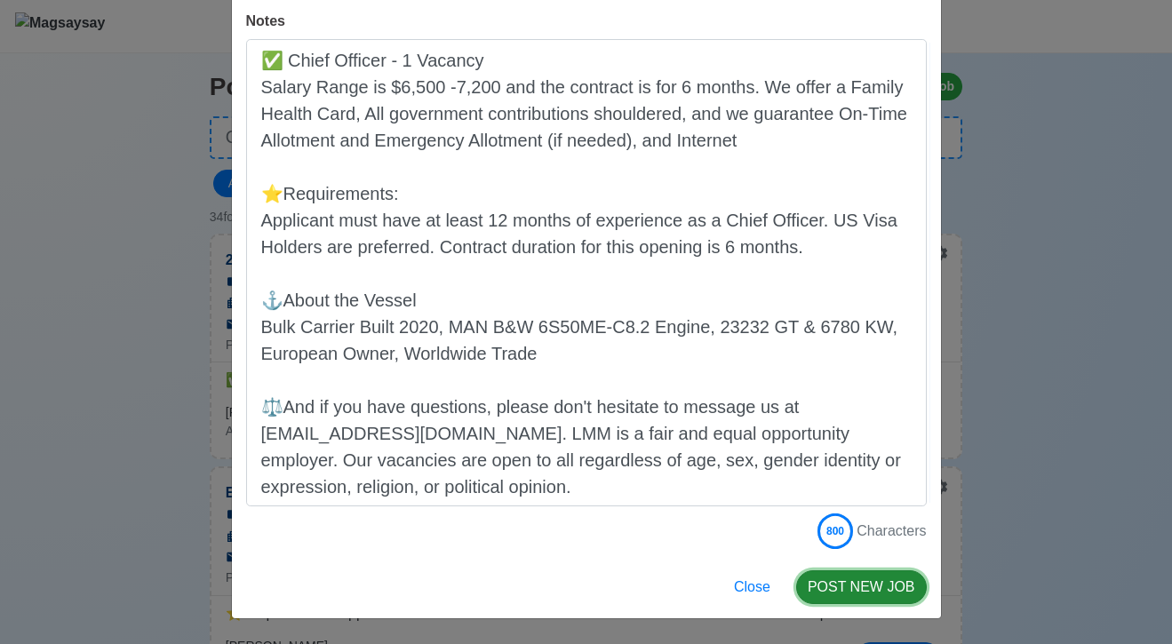
click at [848, 585] on button "POST NEW JOB" at bounding box center [861, 587] width 131 height 34
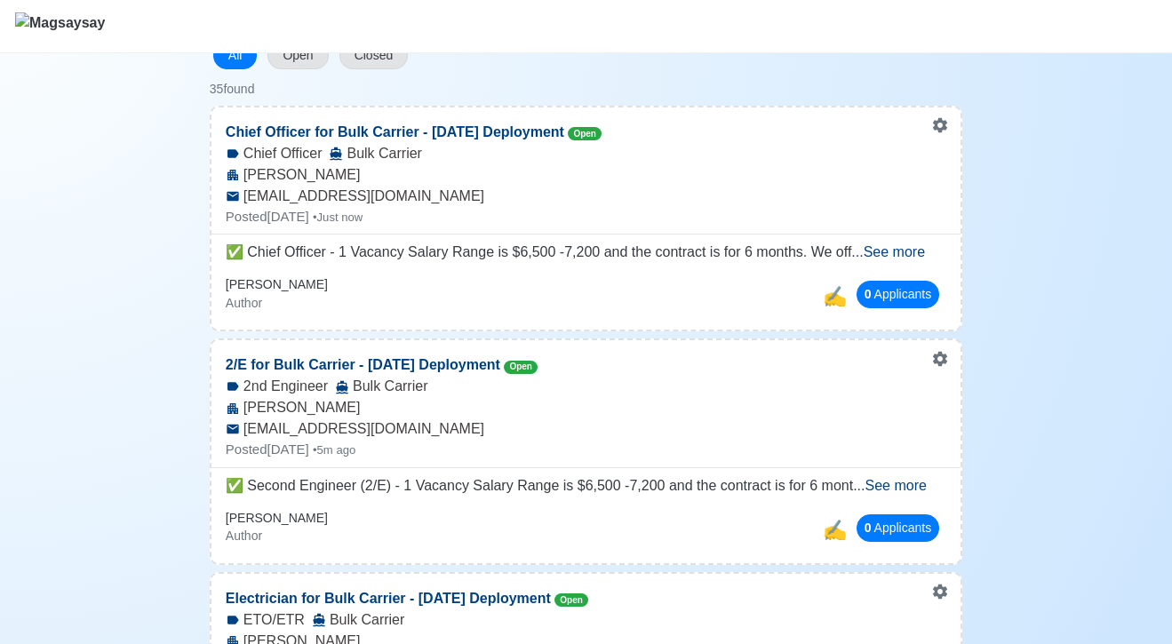
scroll to position [104, 0]
